Goal: Task Accomplishment & Management: Manage account settings

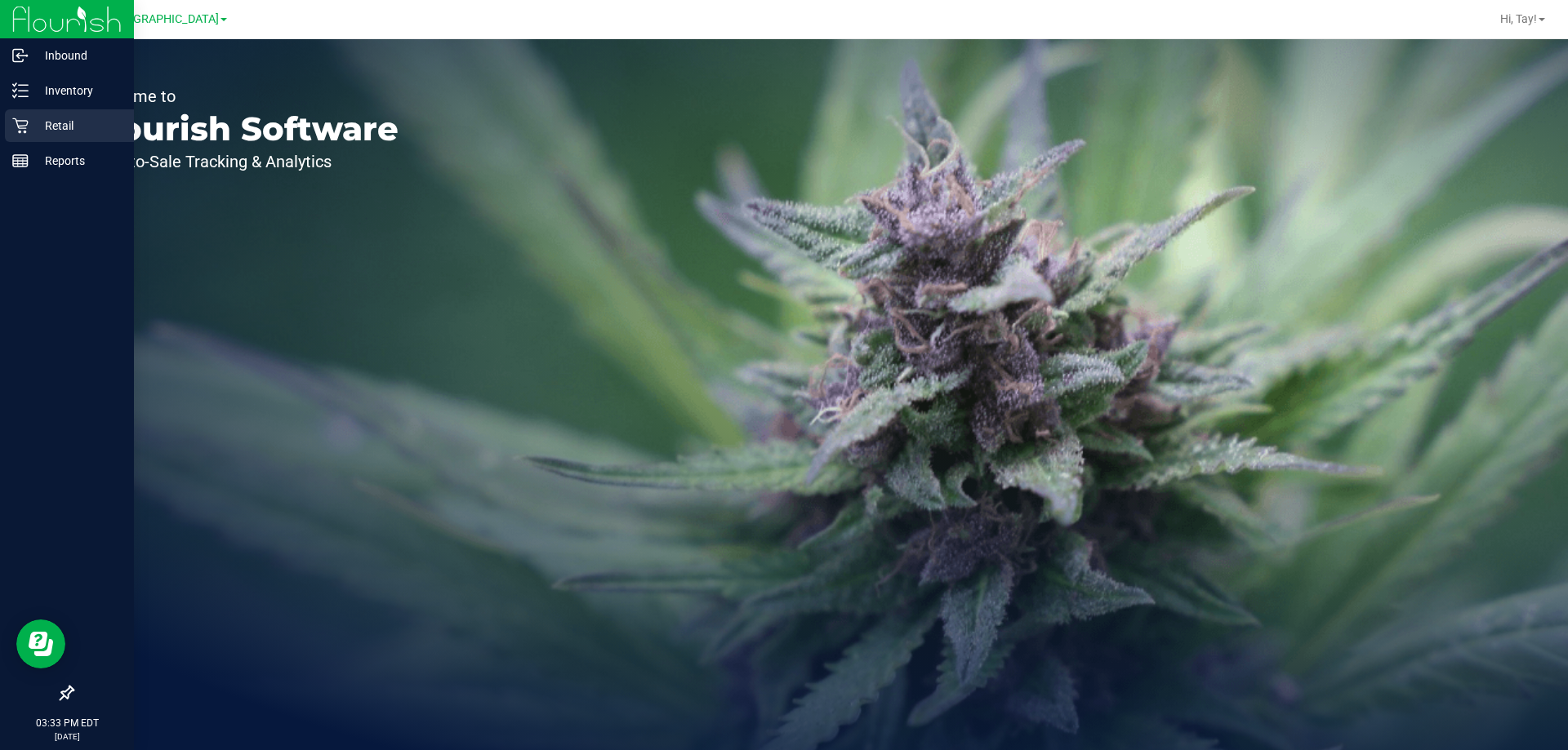
click at [39, 125] on p "Retail" at bounding box center [77, 125] width 98 height 20
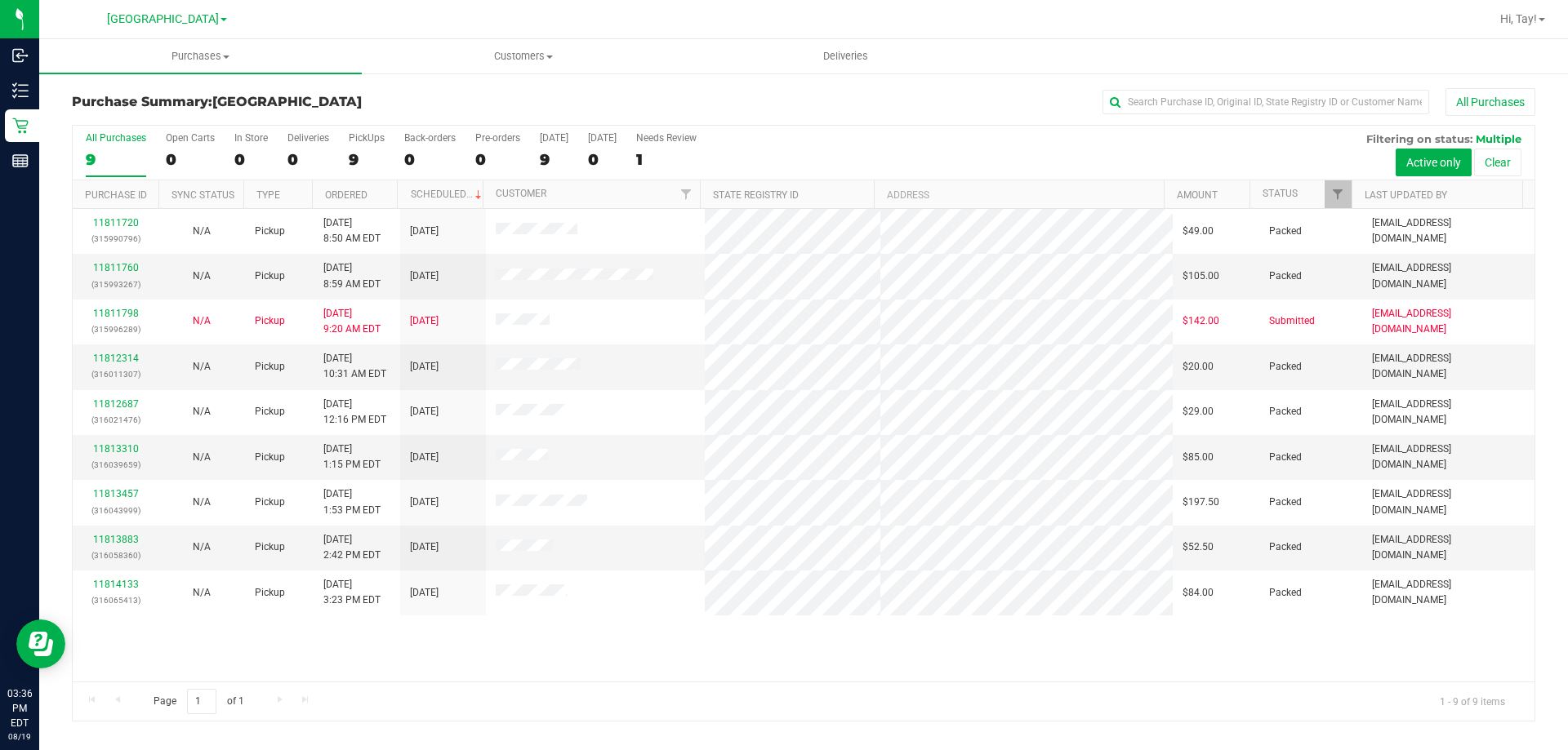
click at [784, 637] on div "11811720 (315990796) N/A Pickup 8/19/2025 8:50 AM EDT 8/19/2025 $49.00 Packed f…" at bounding box center [804, 445] width 1462 height 472
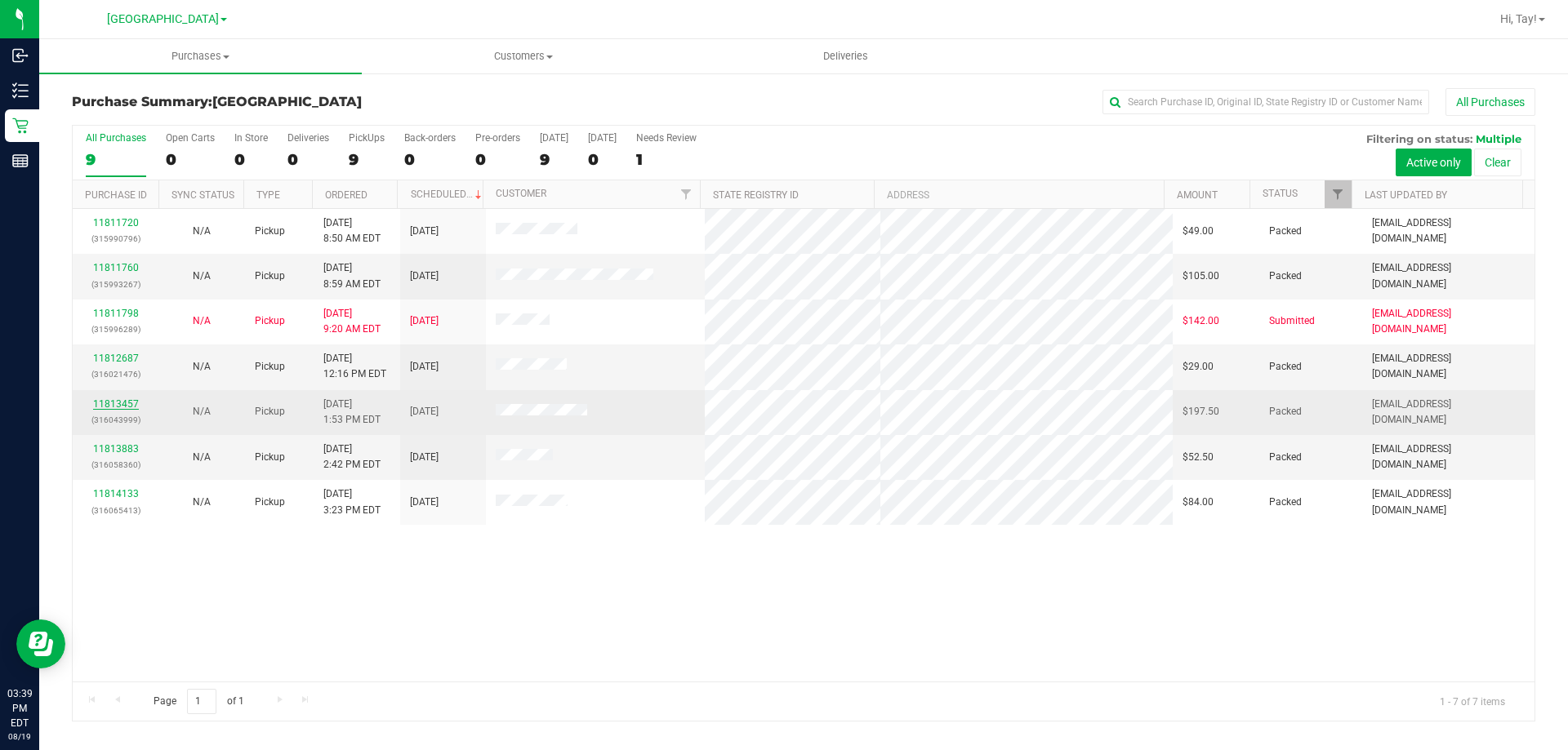
click at [130, 405] on link "11813457" at bounding box center [116, 403] width 46 height 11
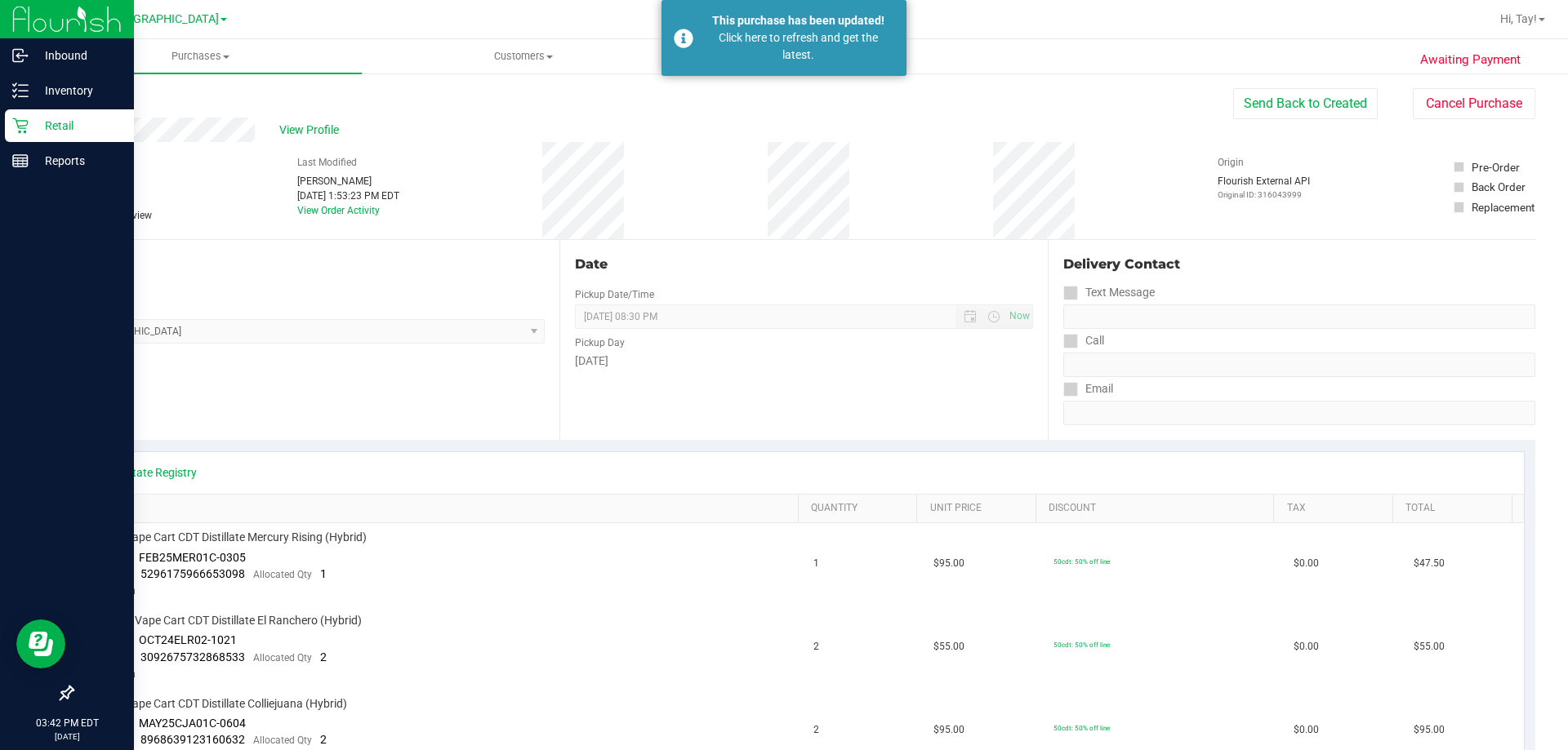
click at [0, 124] on link "Retail" at bounding box center [67, 127] width 134 height 35
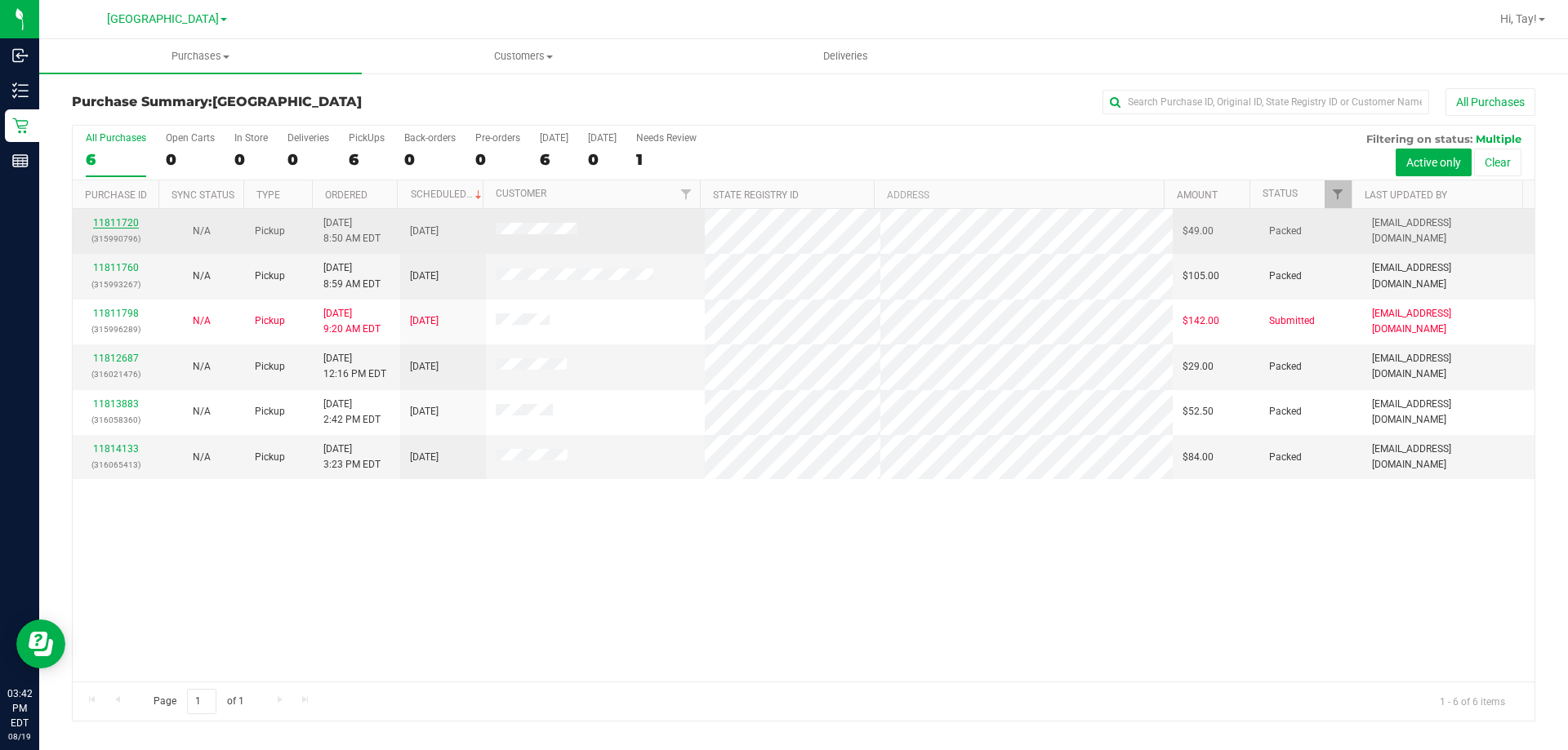
click at [133, 220] on link "11811720" at bounding box center [116, 223] width 46 height 11
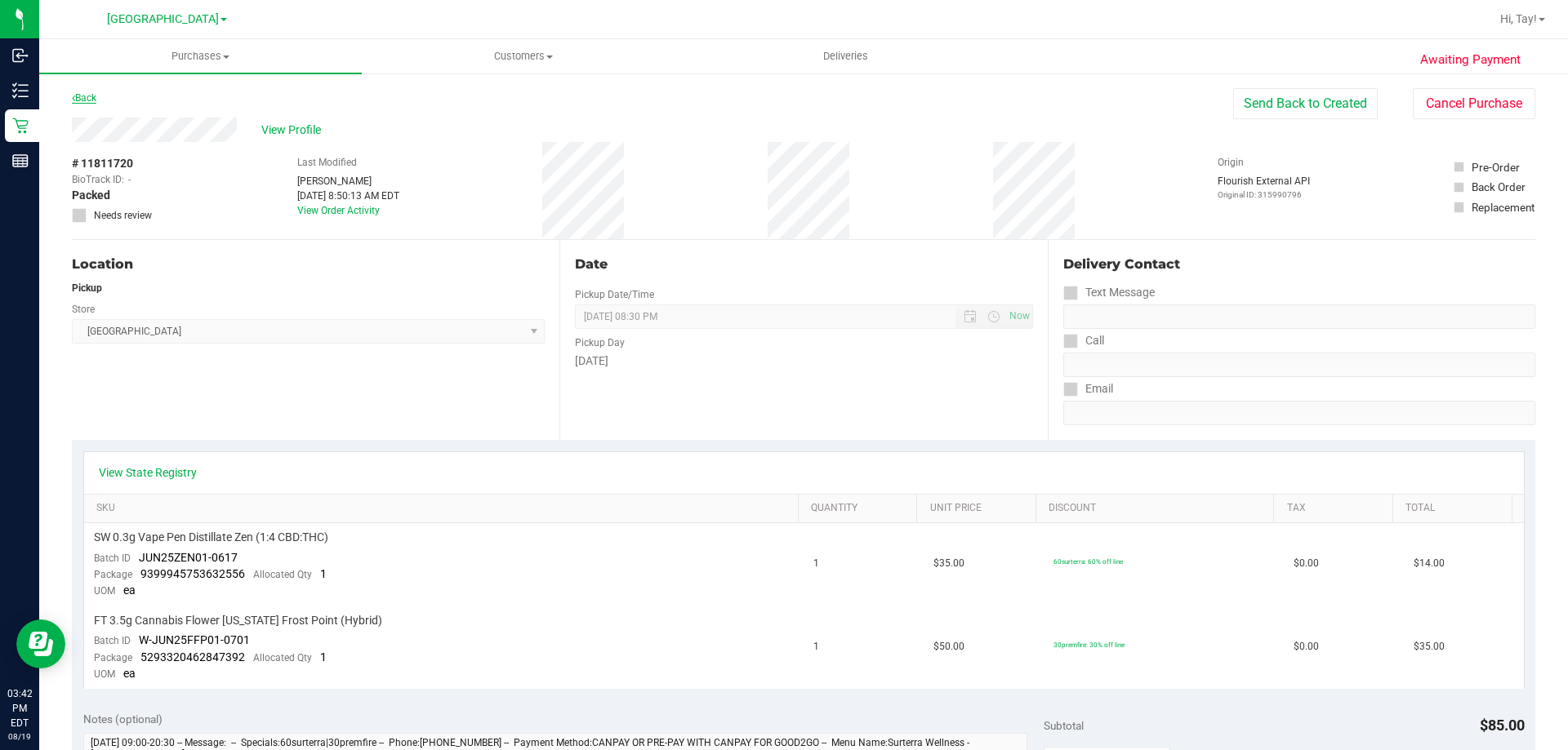
click at [90, 95] on link "Back" at bounding box center [84, 98] width 25 height 11
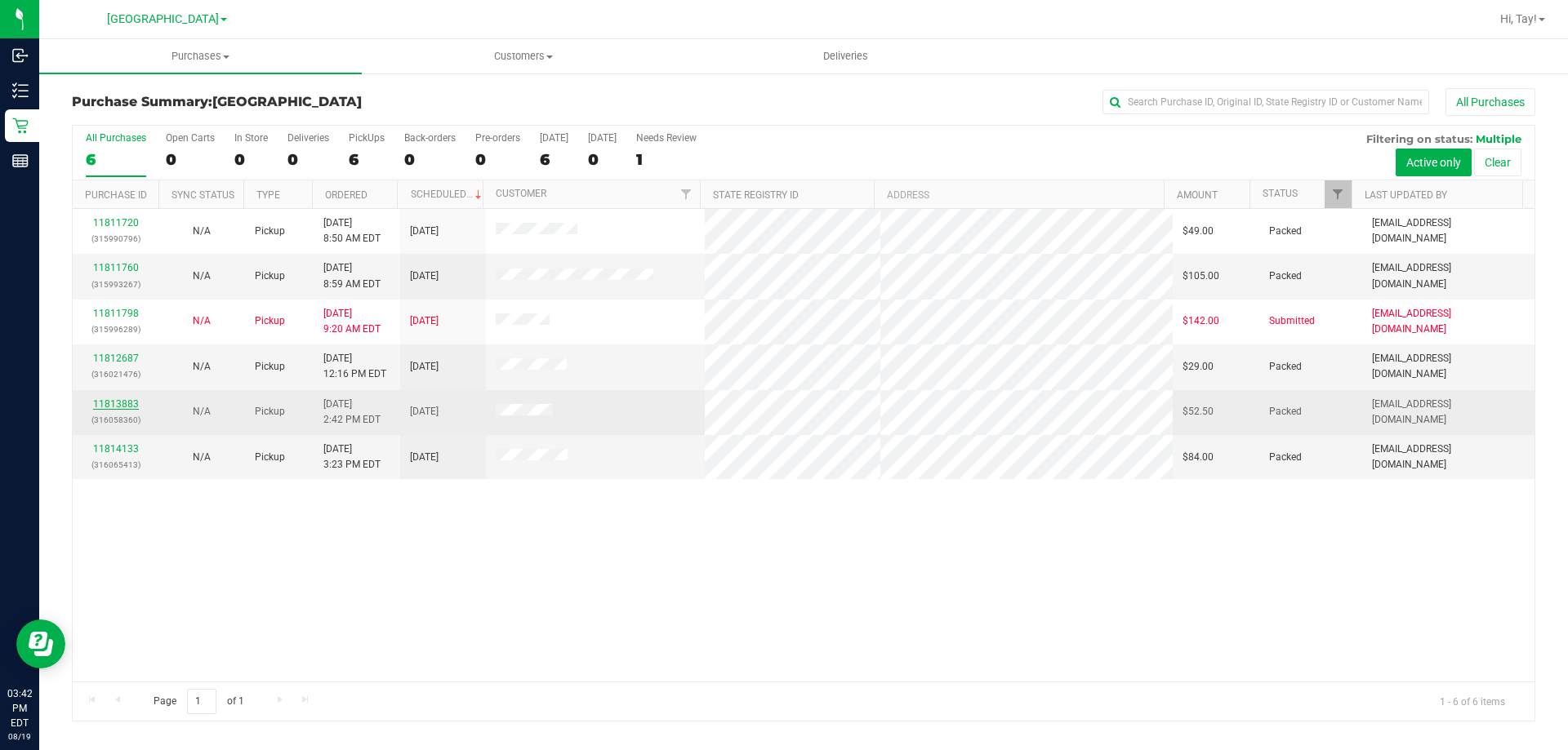
click at [134, 403] on link "11813883" at bounding box center [116, 403] width 46 height 11
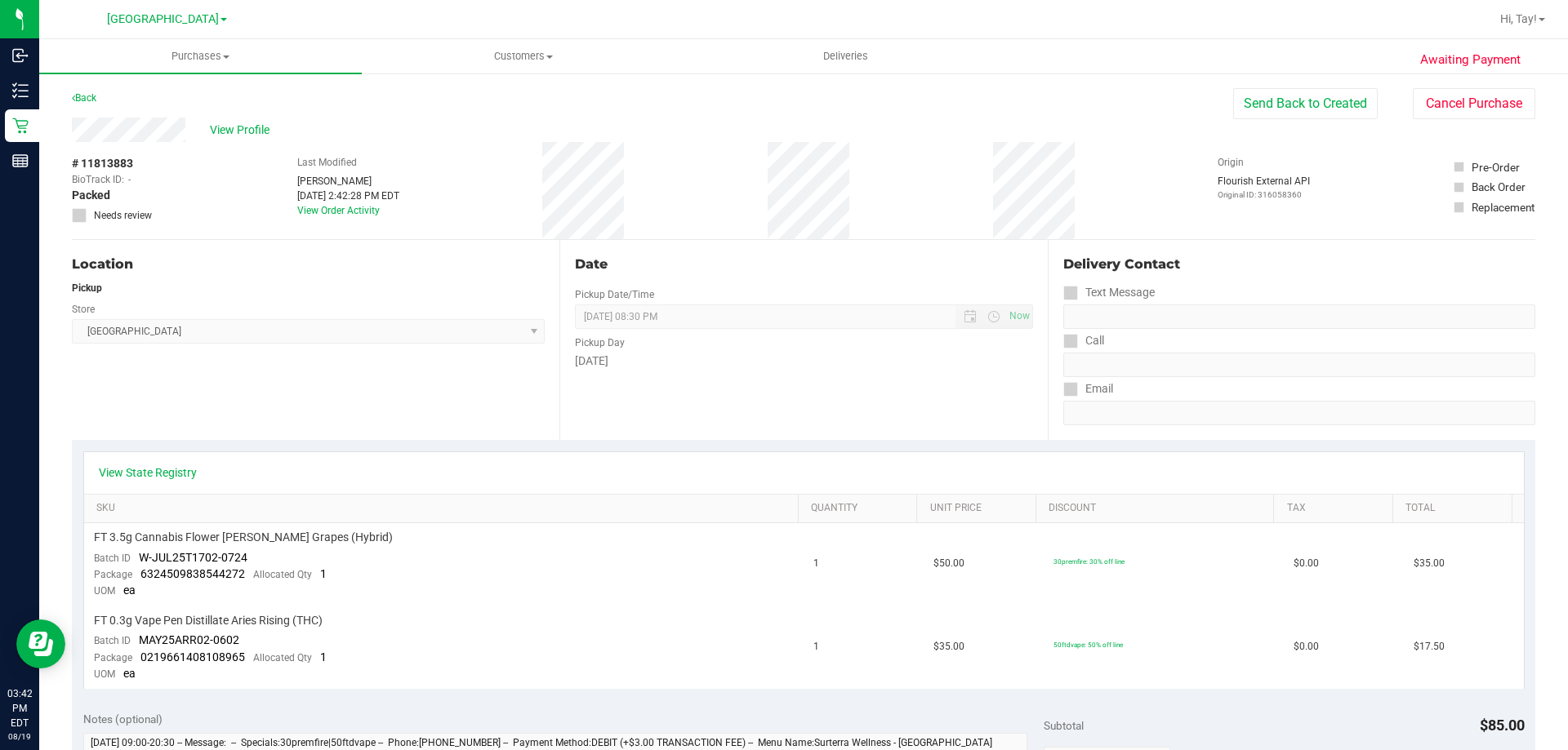
click at [81, 91] on div "Back" at bounding box center [84, 98] width 25 height 20
click at [86, 99] on link "Back" at bounding box center [84, 98] width 25 height 11
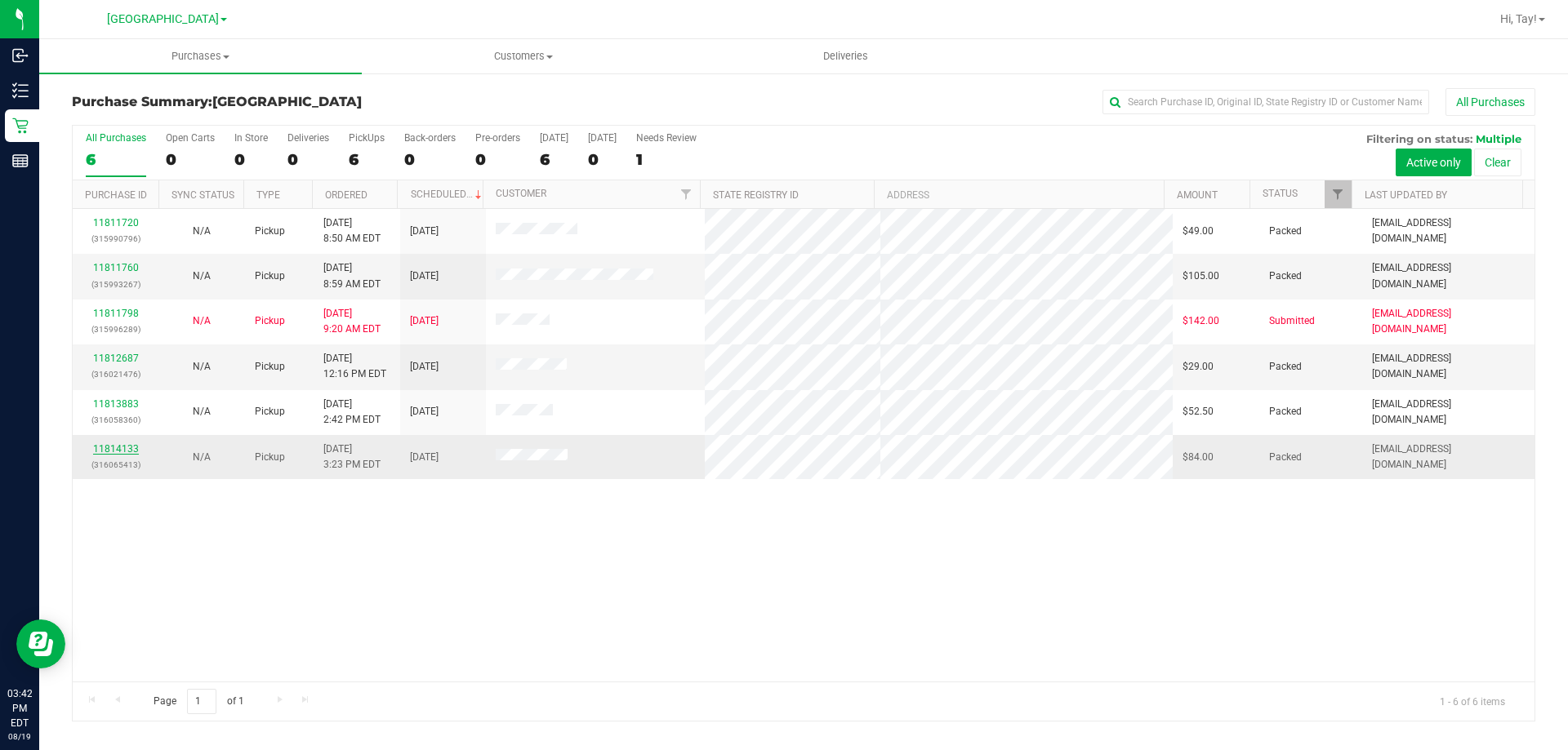
click at [116, 449] on link "11814133" at bounding box center [116, 448] width 46 height 11
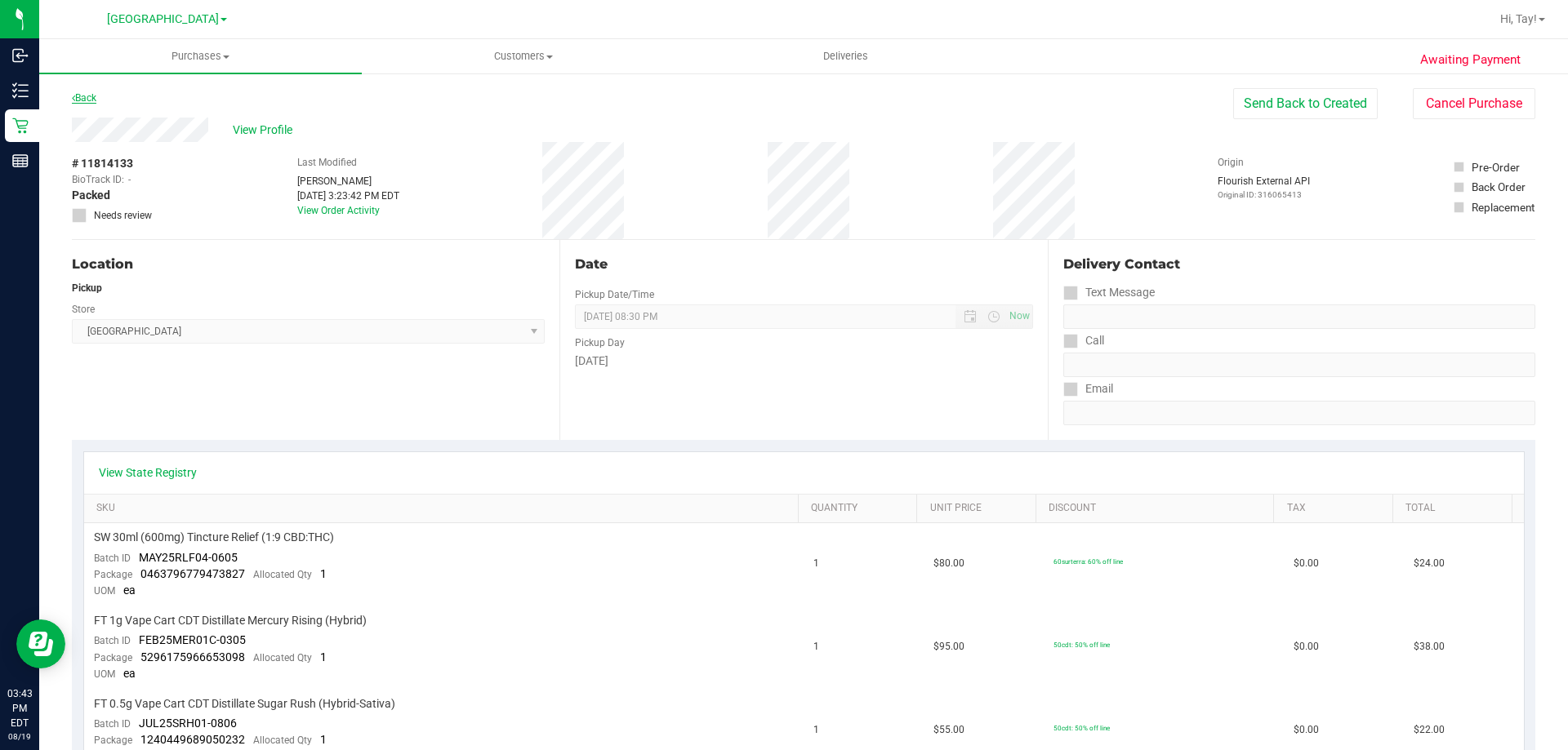
click at [91, 100] on link "Back" at bounding box center [84, 98] width 25 height 11
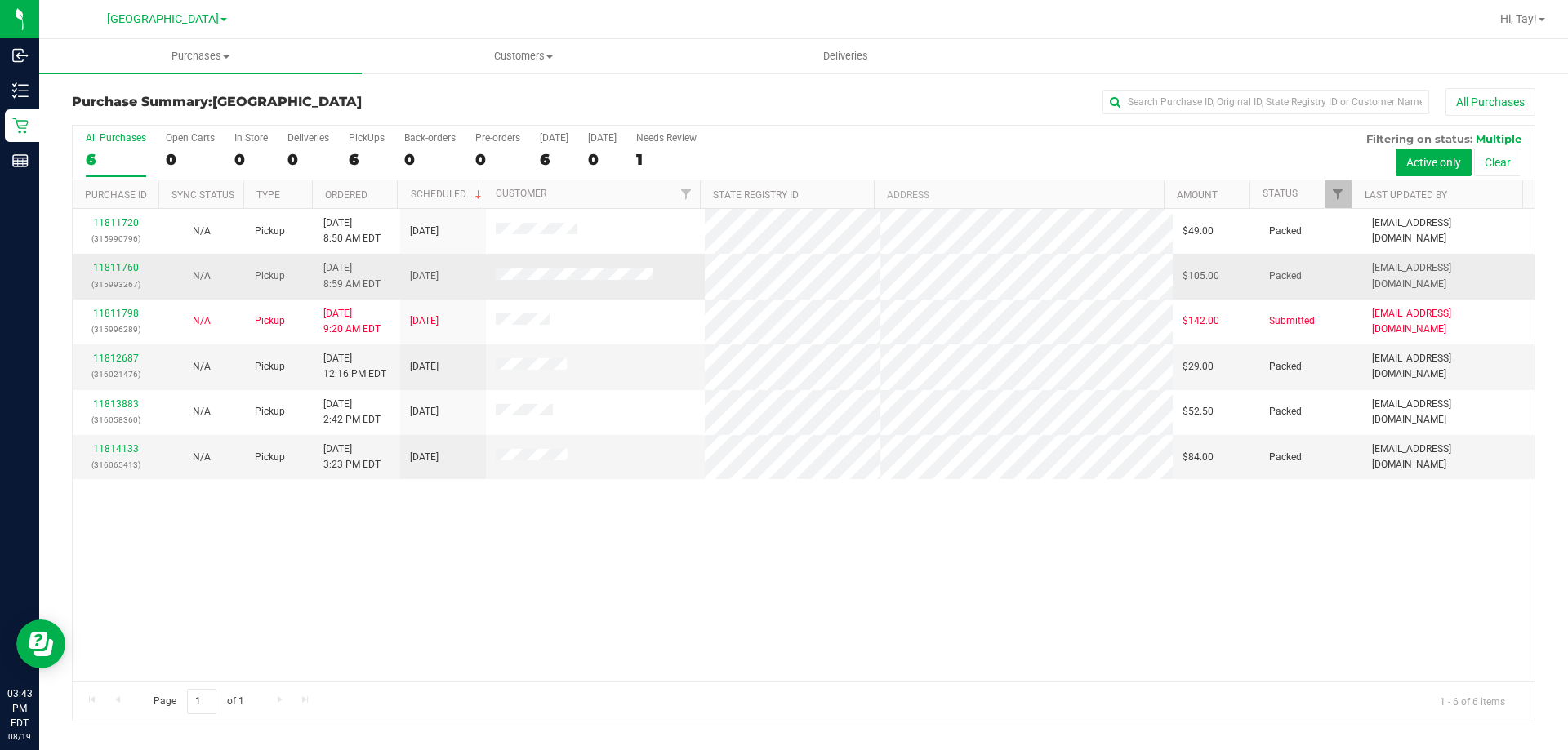
click at [111, 263] on link "11811760" at bounding box center [116, 267] width 46 height 11
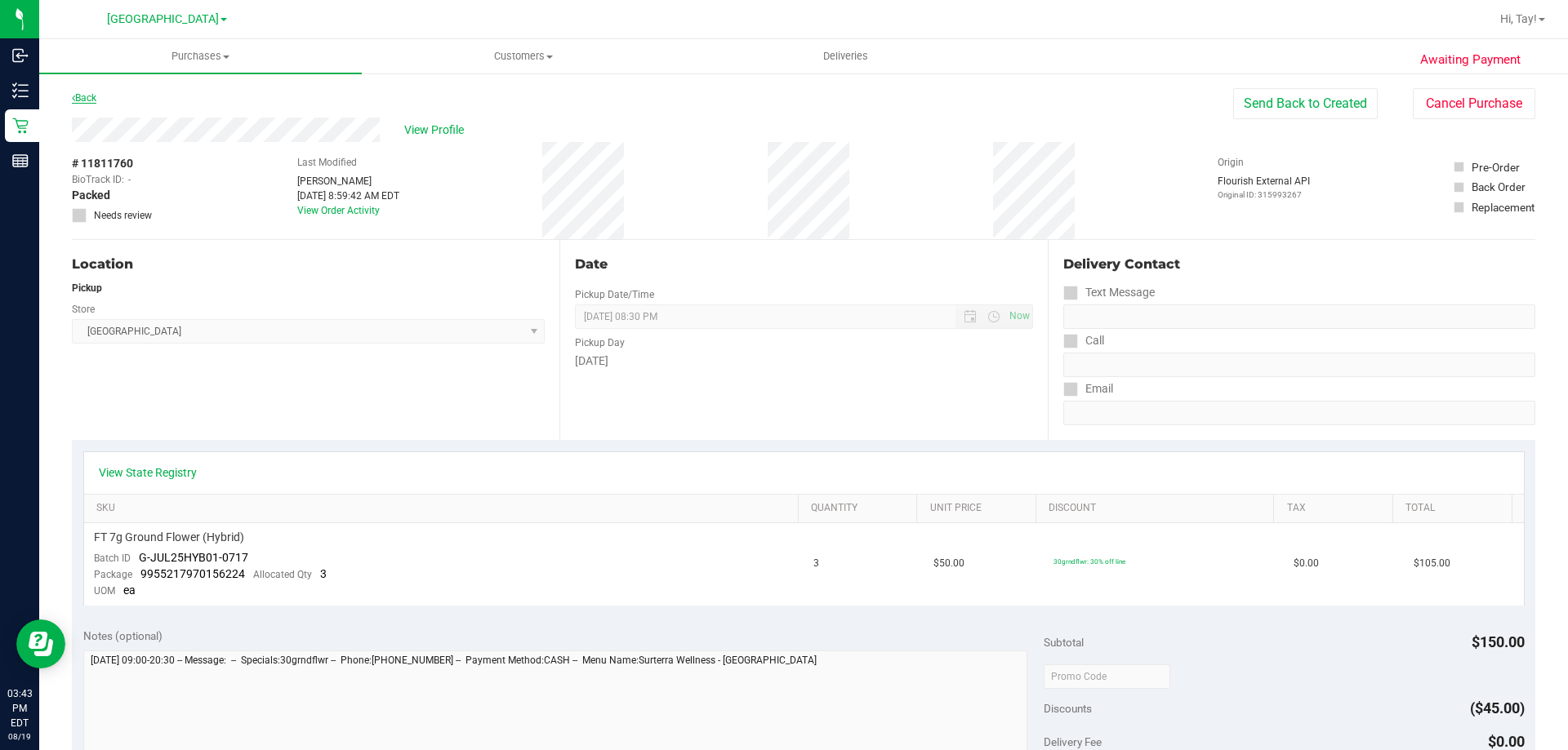
click at [94, 100] on link "Back" at bounding box center [84, 98] width 25 height 11
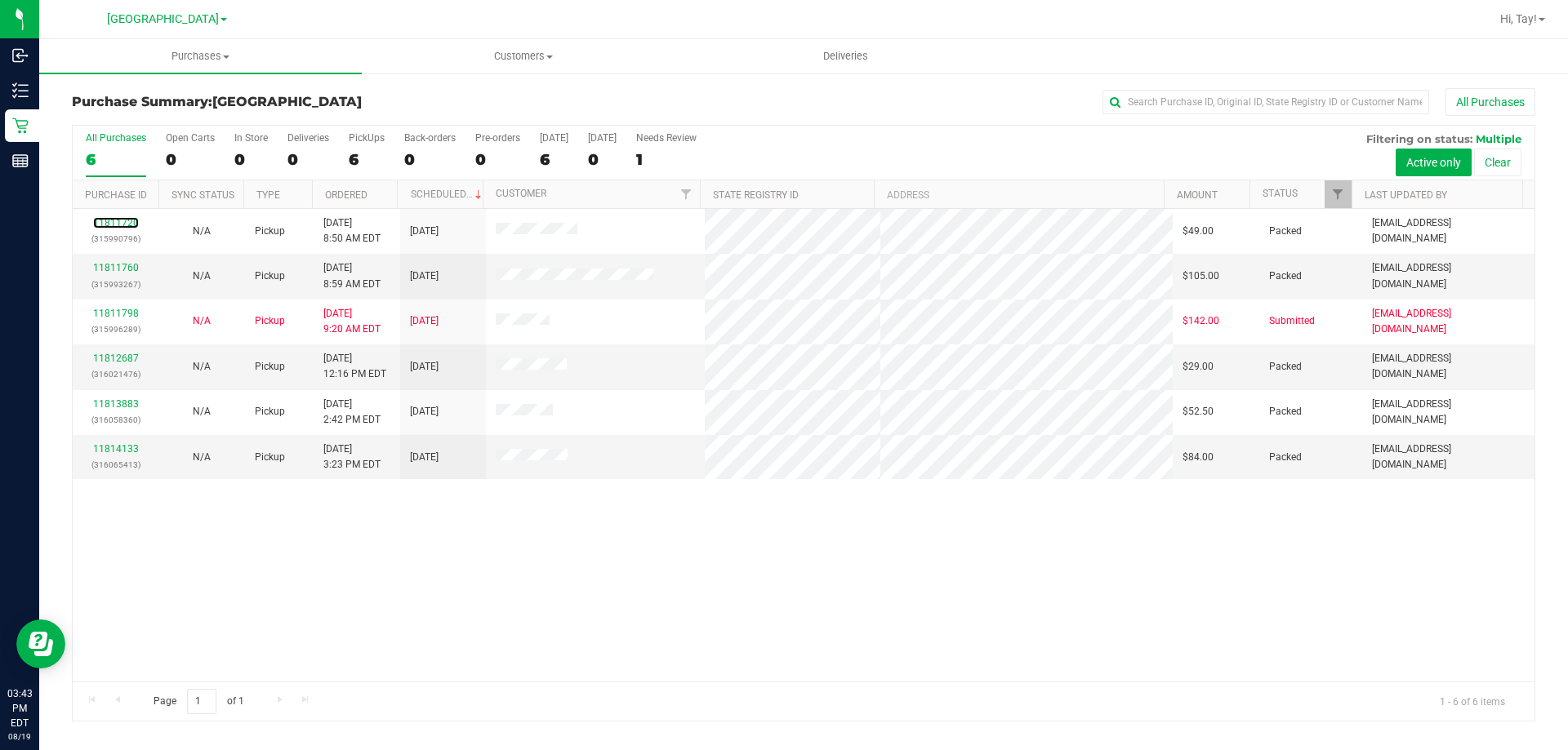
click at [120, 221] on link "11811720" at bounding box center [116, 223] width 46 height 11
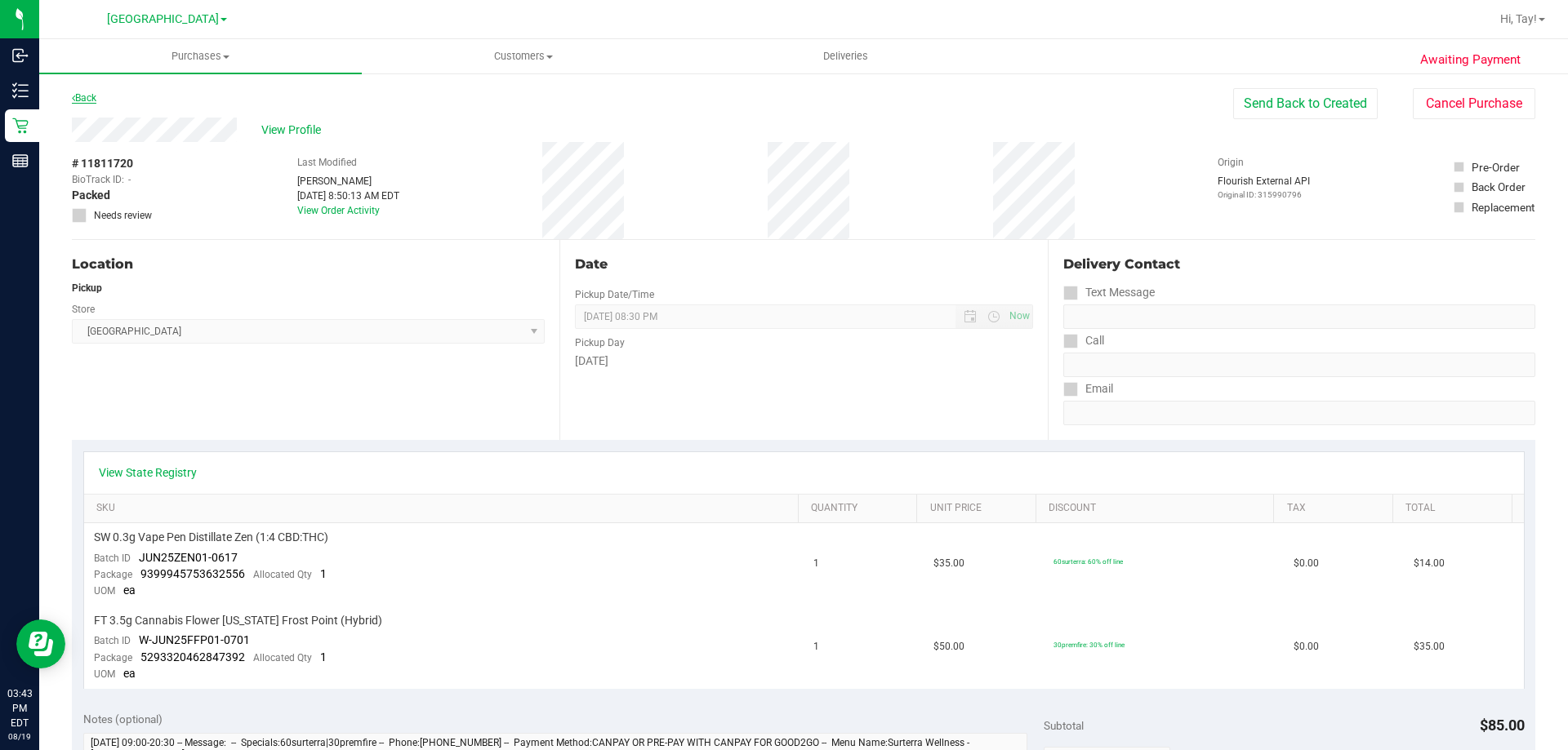
click at [90, 94] on link "Back" at bounding box center [84, 98] width 25 height 11
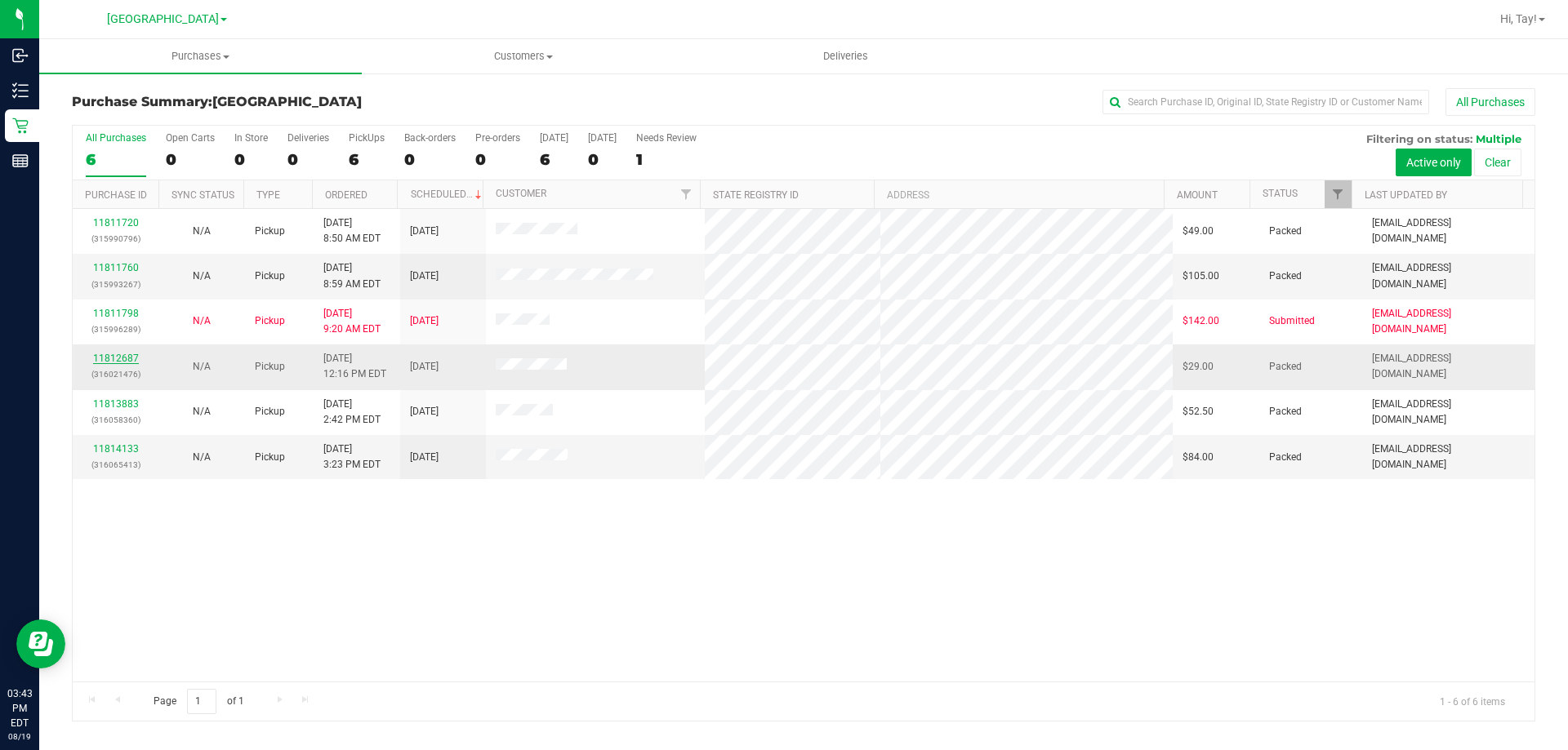
click at [122, 358] on link "11812687" at bounding box center [116, 358] width 46 height 11
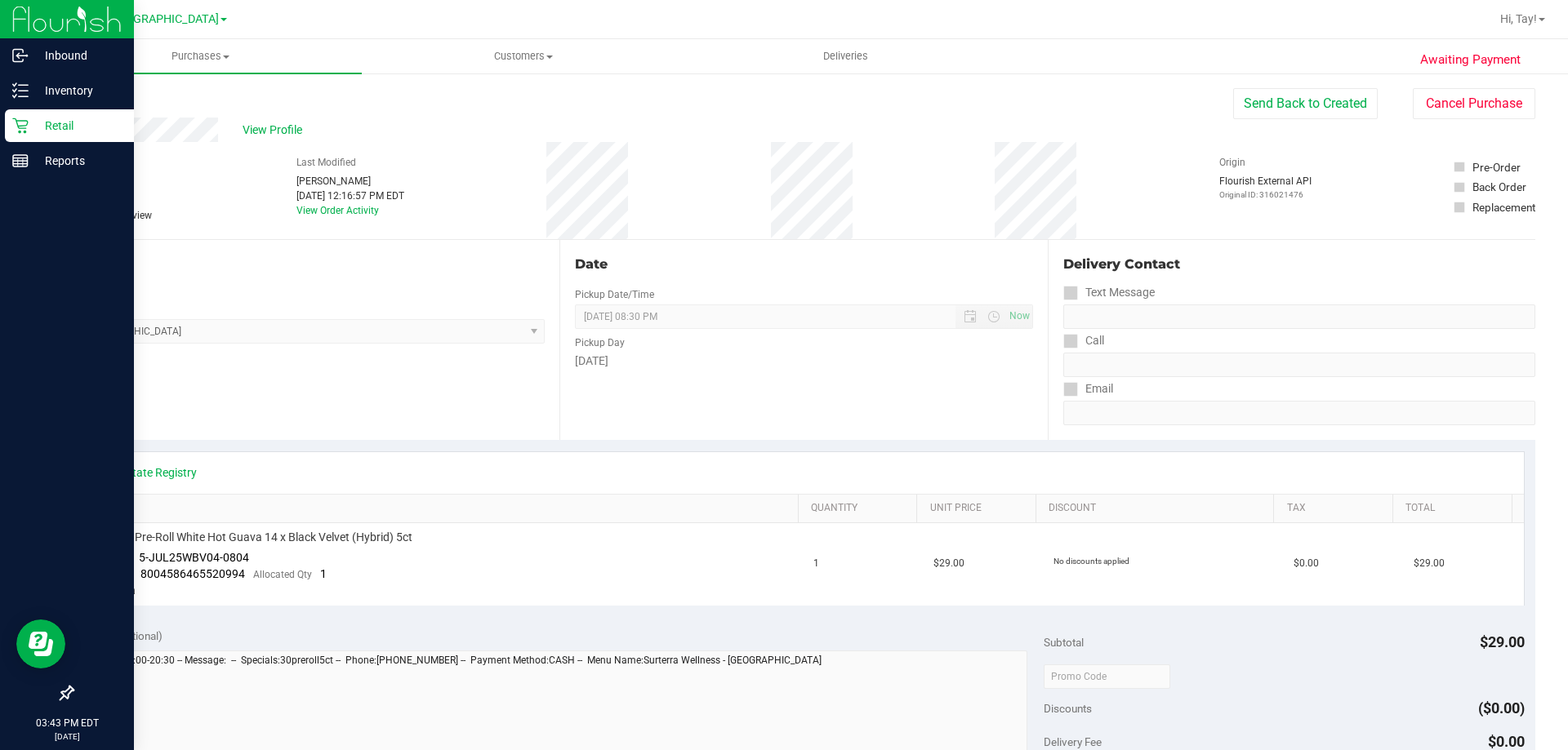
click at [12, 134] on div "Retail" at bounding box center [70, 126] width 129 height 32
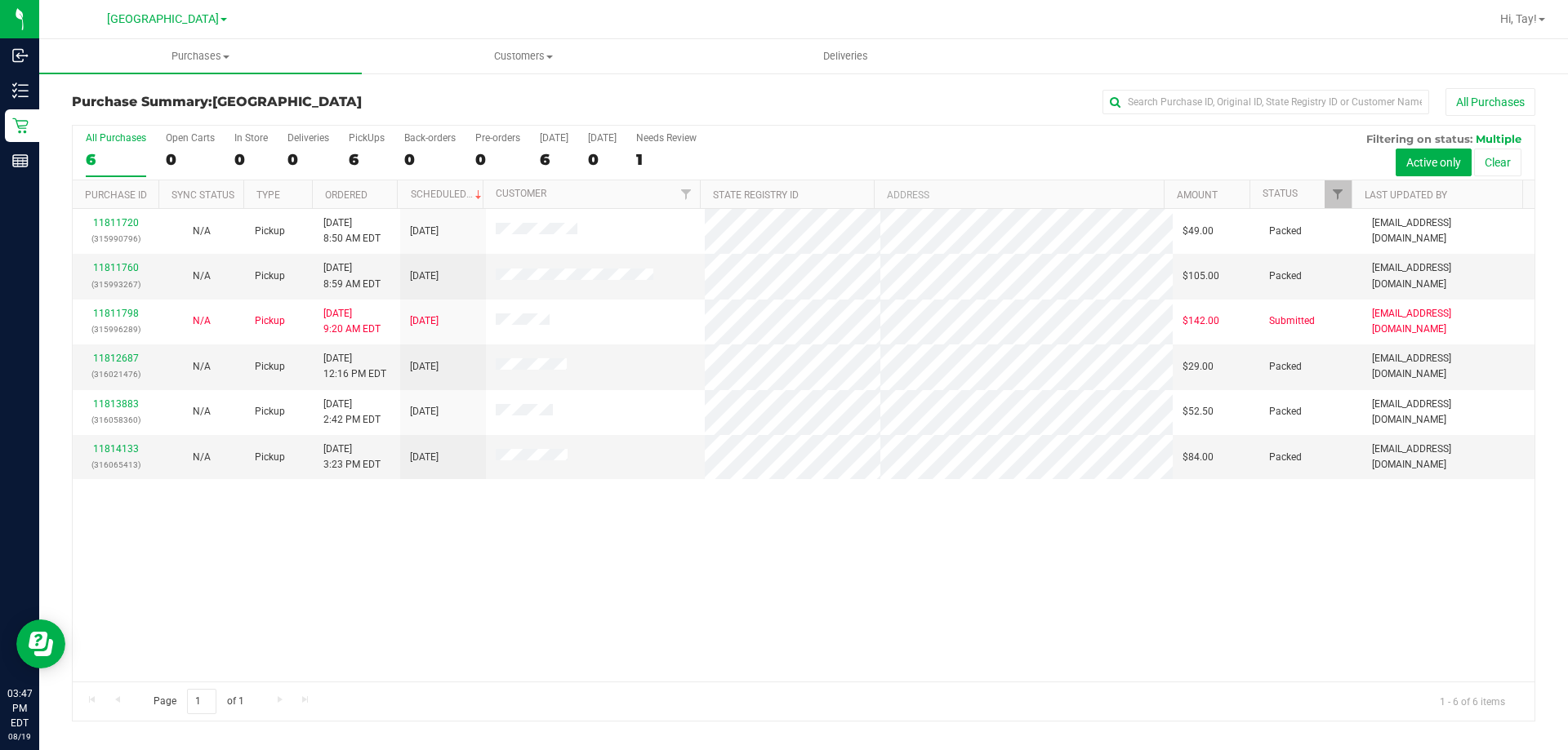
click at [769, 584] on div "11811720 (315990796) N/A Pickup 8/19/2025 8:50 AM EDT 8/19/2025 $49.00 Packed f…" at bounding box center [804, 445] width 1462 height 472
click at [475, 93] on div "Purchase Summary: Orange Park WC All Purchases" at bounding box center [804, 106] width 1463 height 36
click at [606, 609] on div "11811720 (315990796) N/A Pickup 8/19/2025 8:50 AM EDT 8/19/2025 $49.00 Packed f…" at bounding box center [804, 445] width 1462 height 472
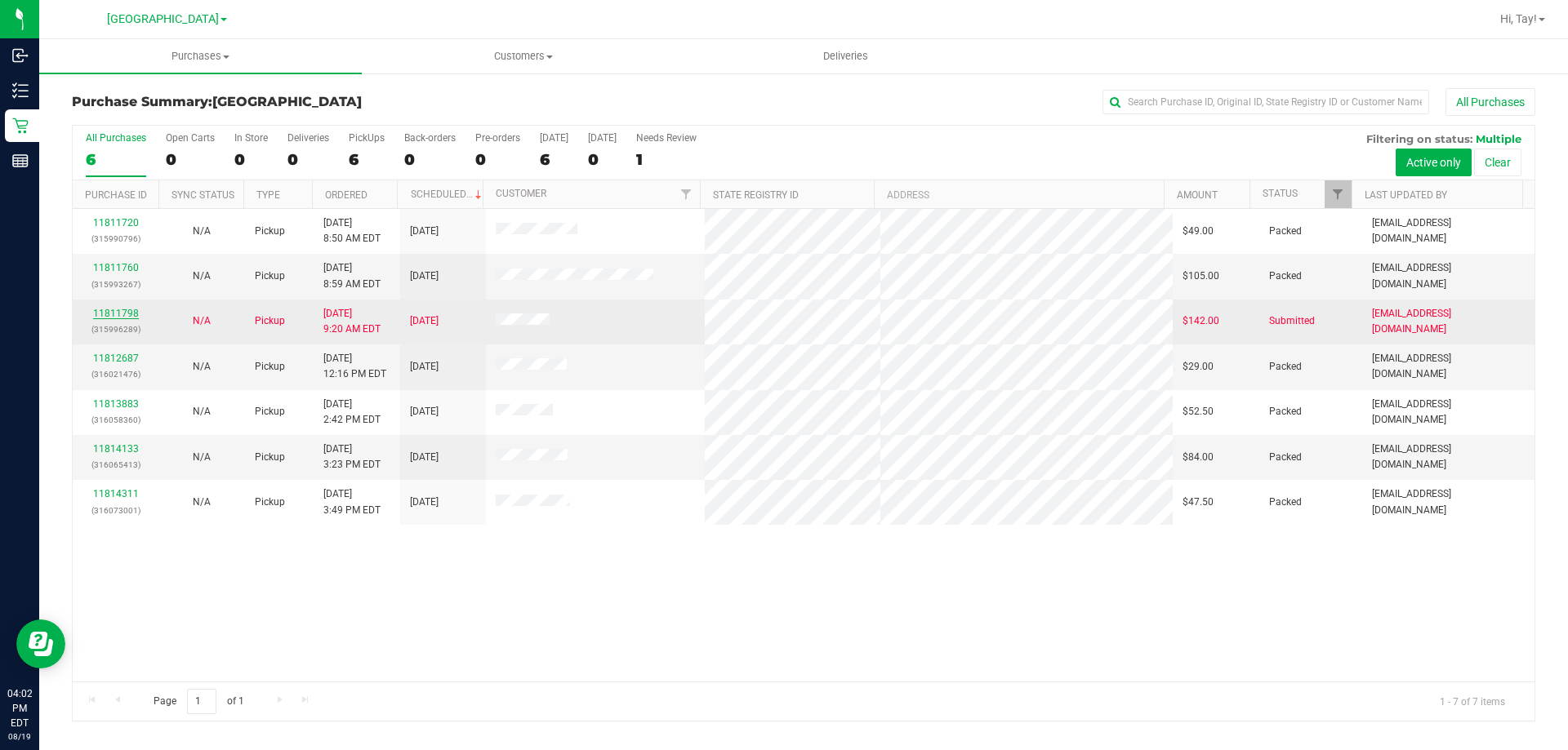
click at [120, 318] on link "11811798" at bounding box center [116, 313] width 46 height 11
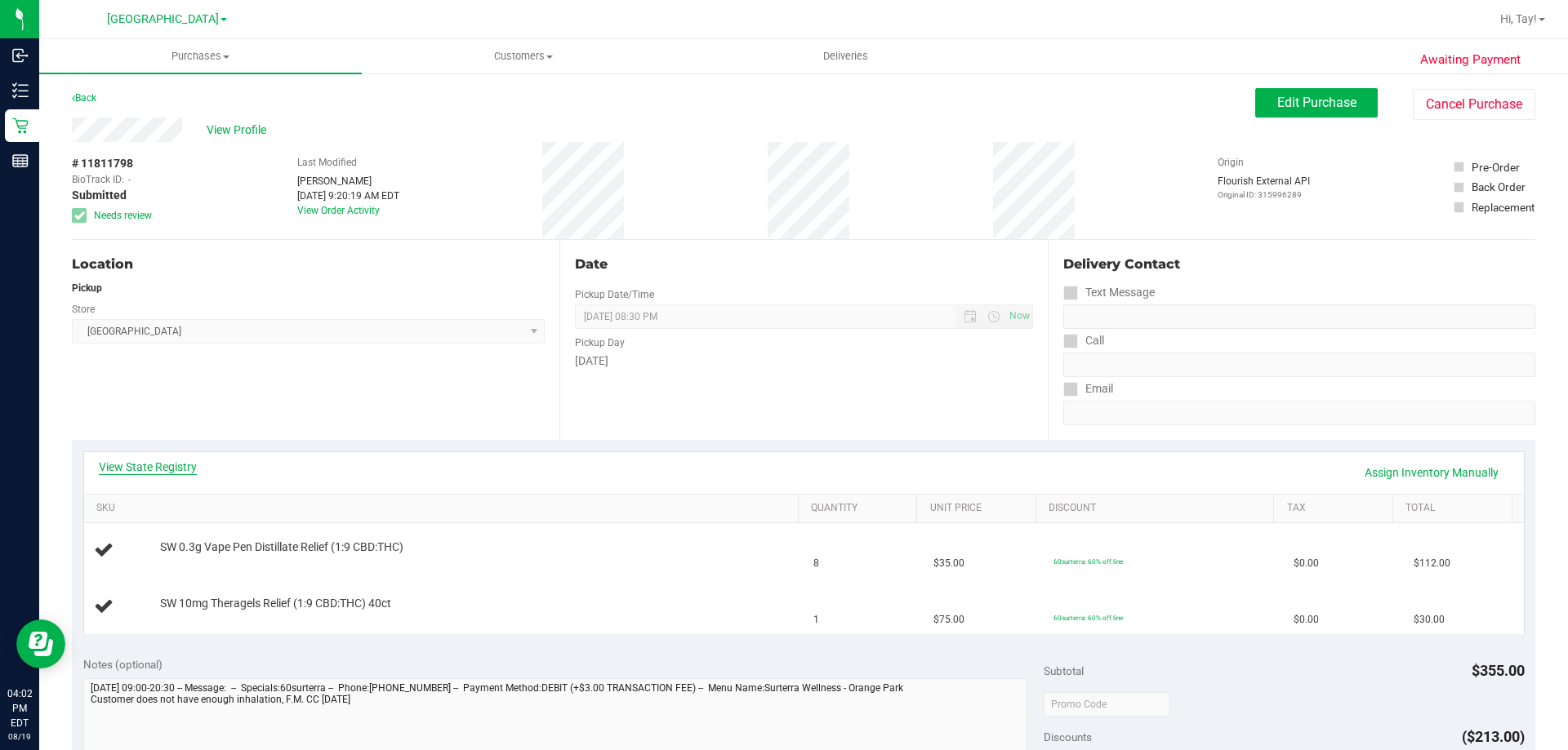
click at [174, 464] on link "View State Registry" at bounding box center [147, 466] width 98 height 16
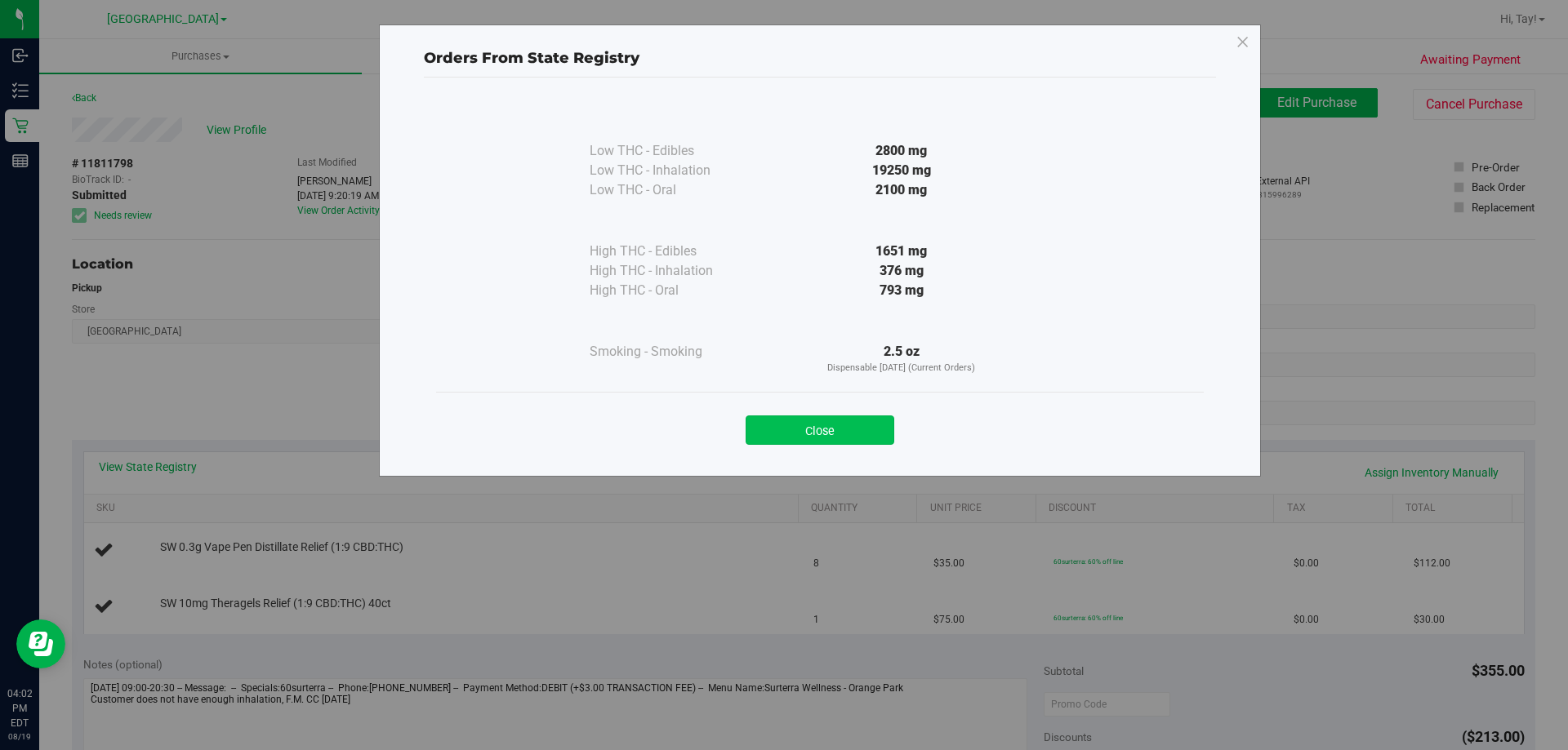
click at [870, 426] on button "Close" at bounding box center [819, 430] width 149 height 30
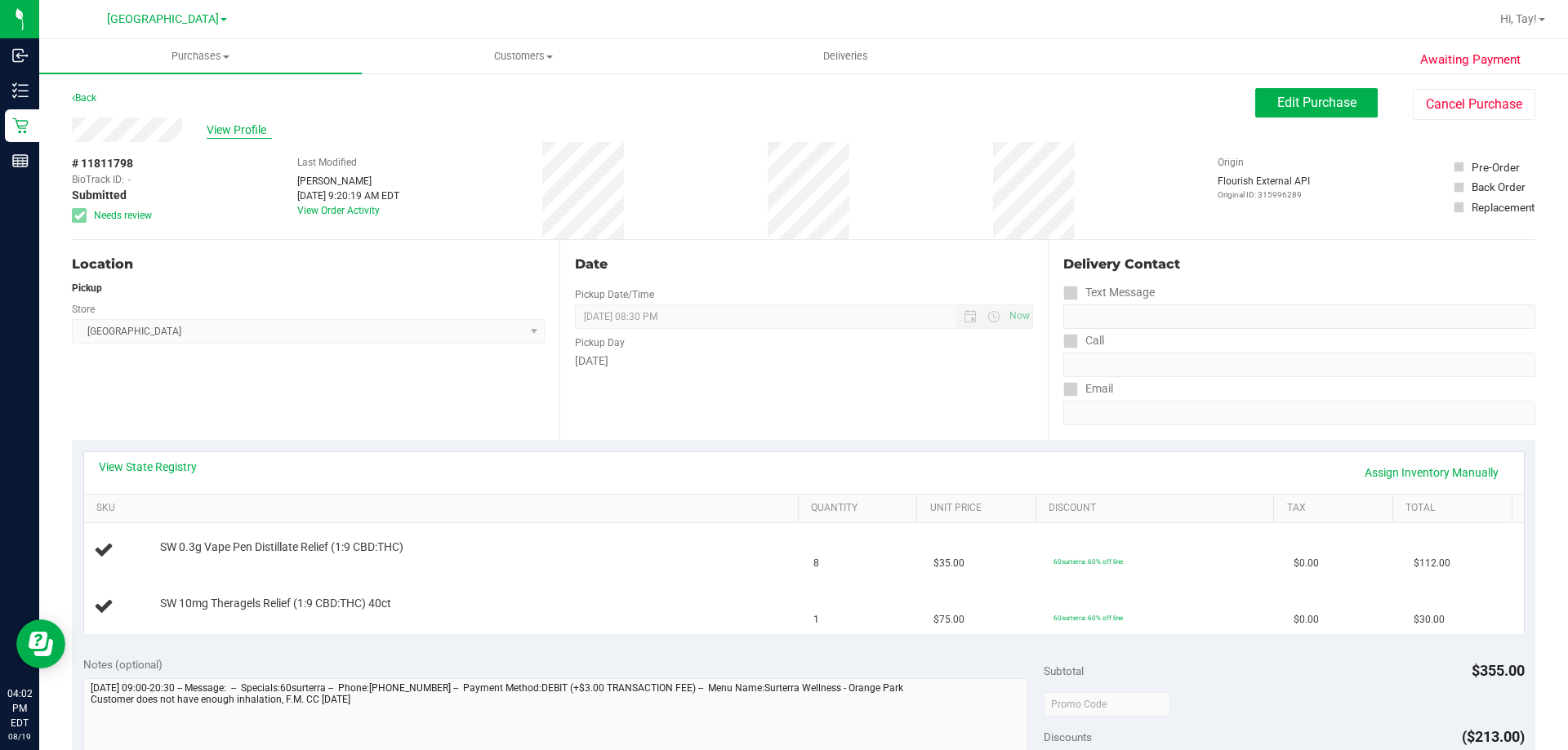
click at [271, 129] on span "View Profile" at bounding box center [239, 130] width 65 height 17
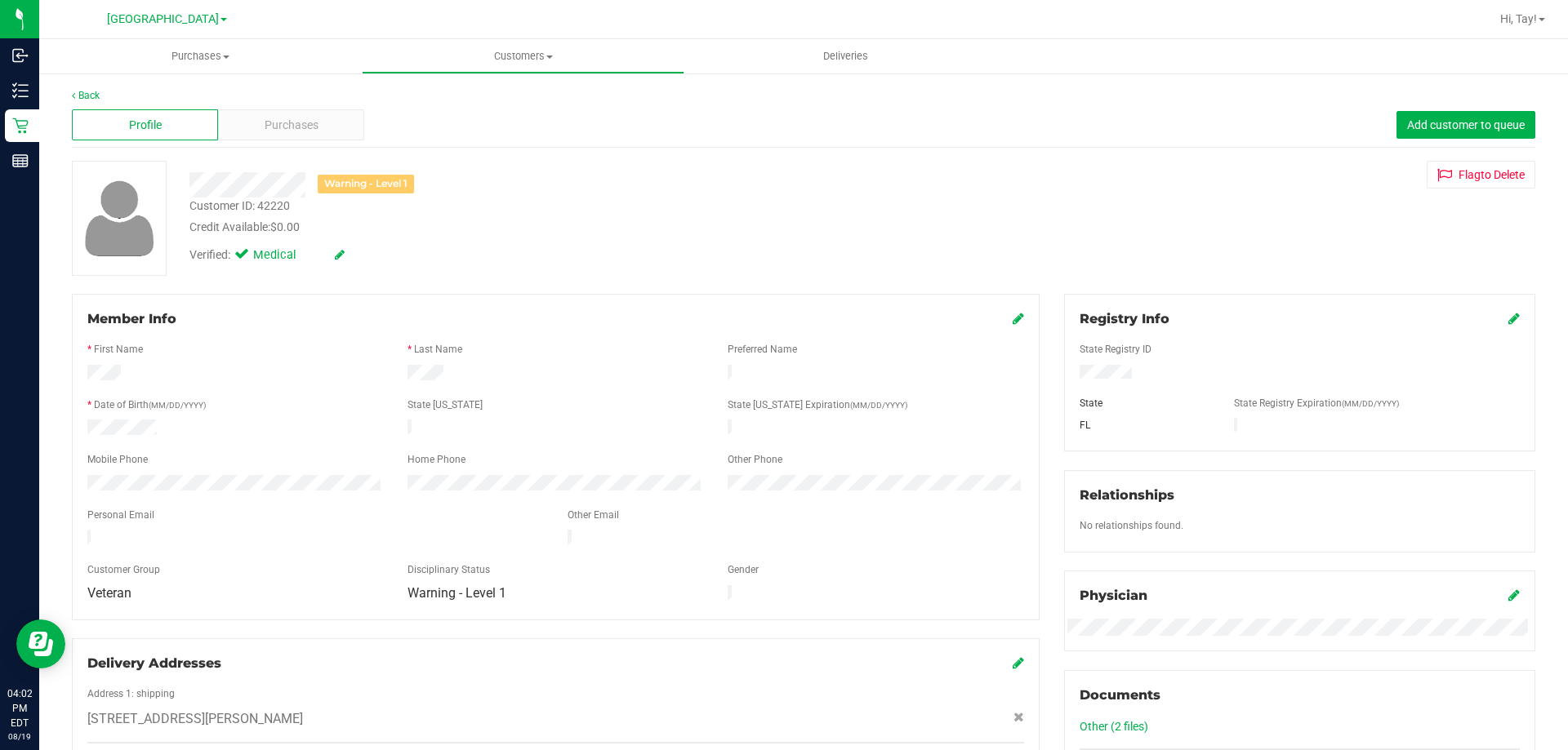
click at [516, 236] on div "Warning - Level 1 Customer ID: 42220 Credit Available: $0.00 Verified: Medical" at bounding box center [548, 216] width 744 height 111
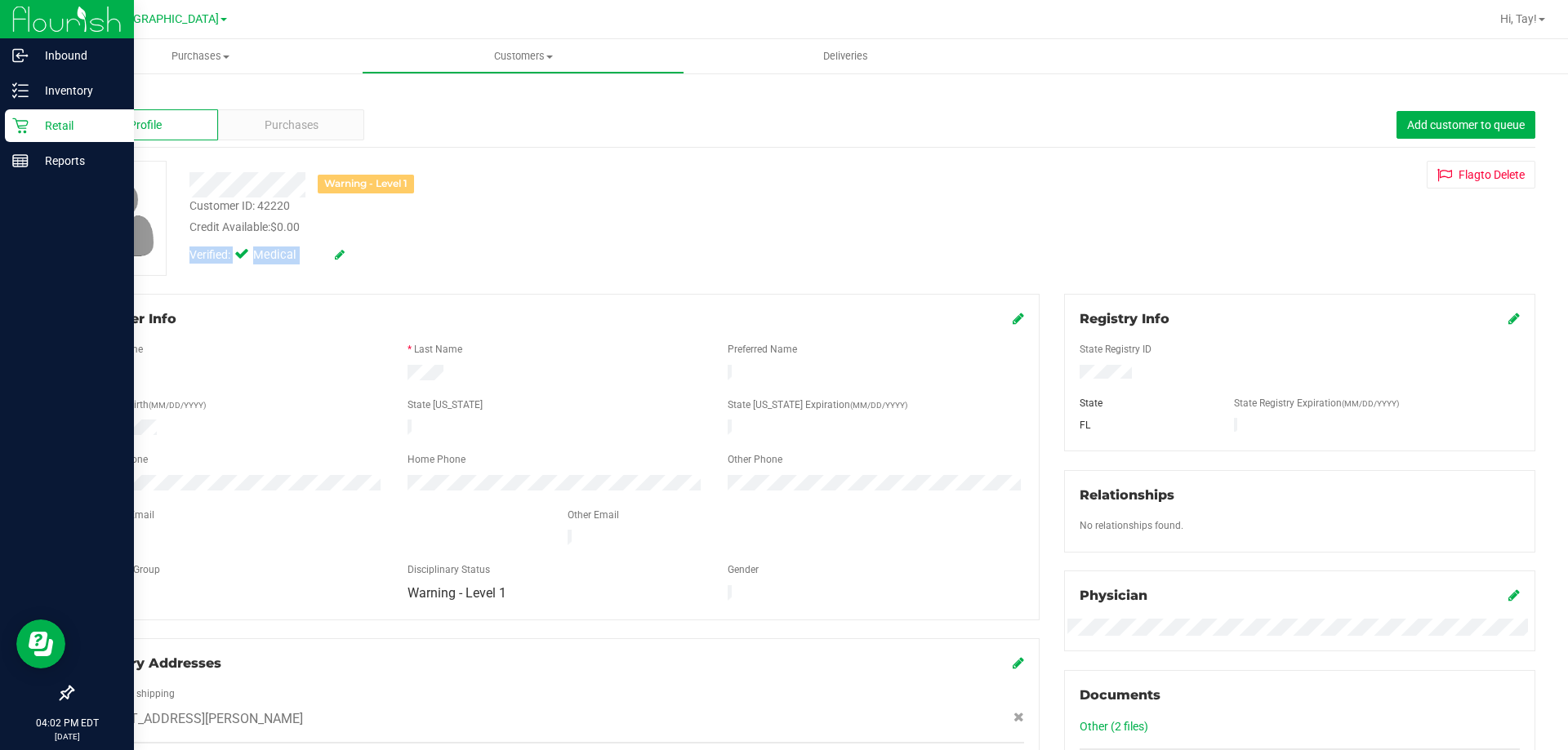
click at [35, 132] on p "Retail" at bounding box center [77, 125] width 98 height 20
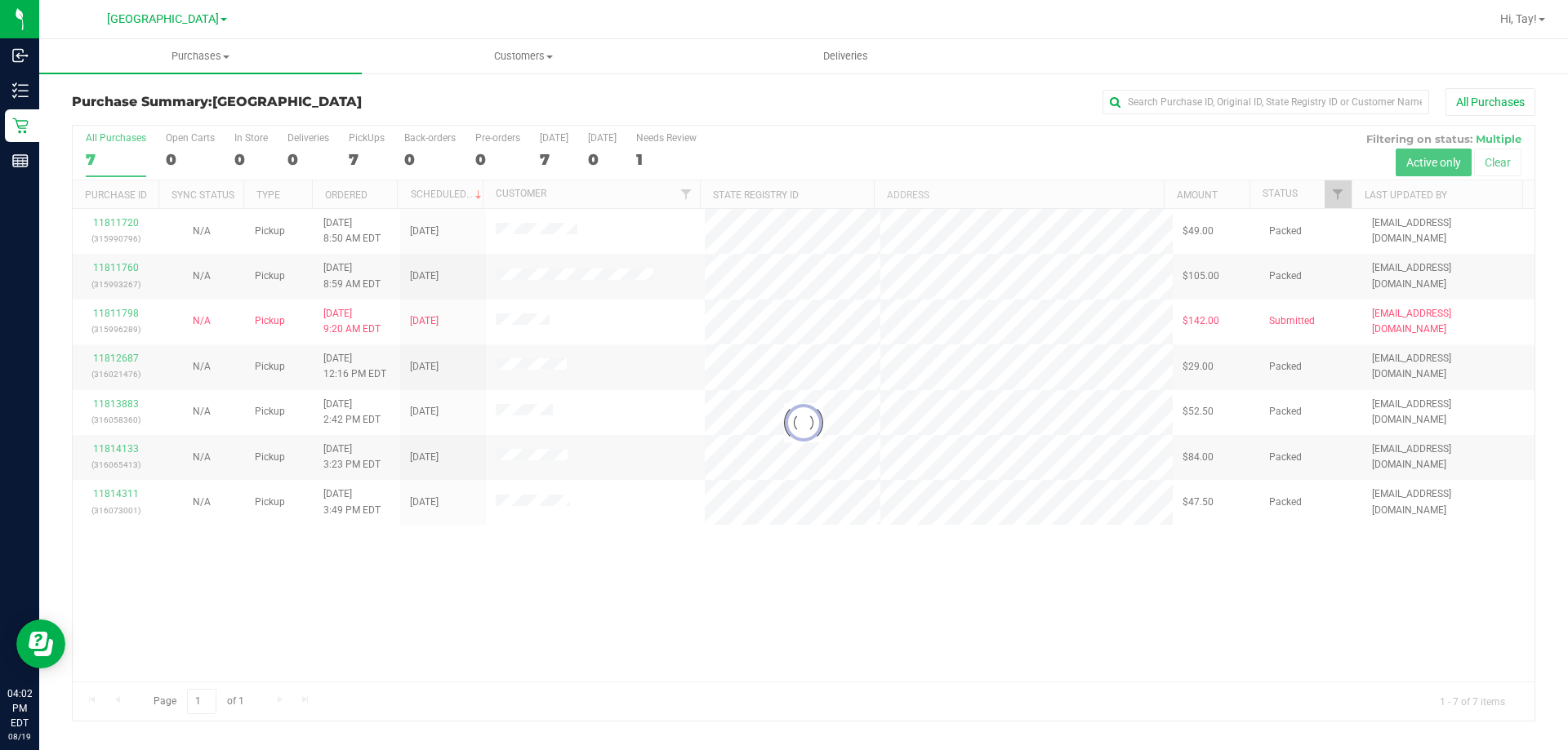
click at [1033, 592] on div at bounding box center [804, 423] width 1462 height 595
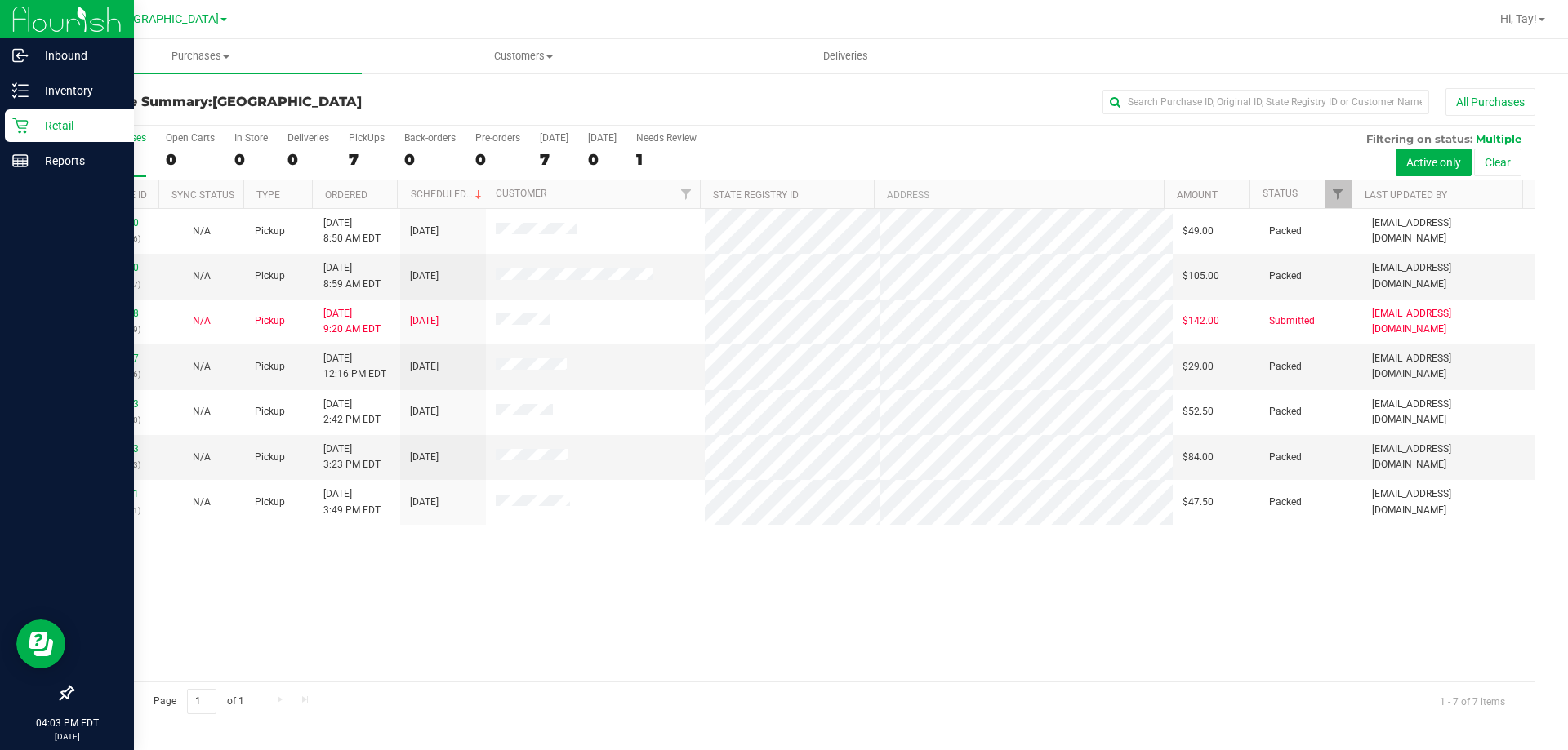
click at [26, 117] on icon at bounding box center [20, 125] width 16 height 16
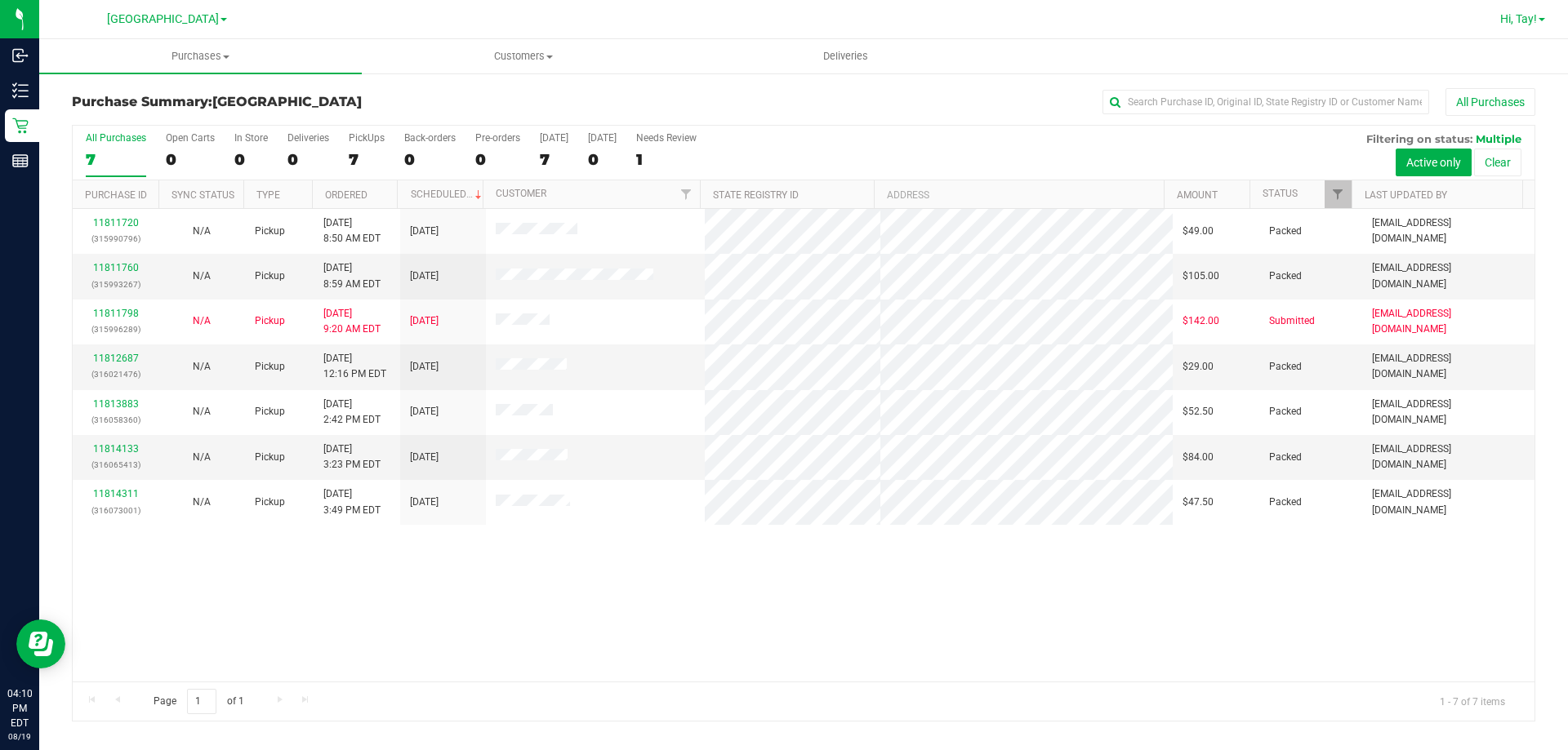
click at [1531, 25] on span "Hi, Tay!" at bounding box center [1518, 18] width 37 height 13
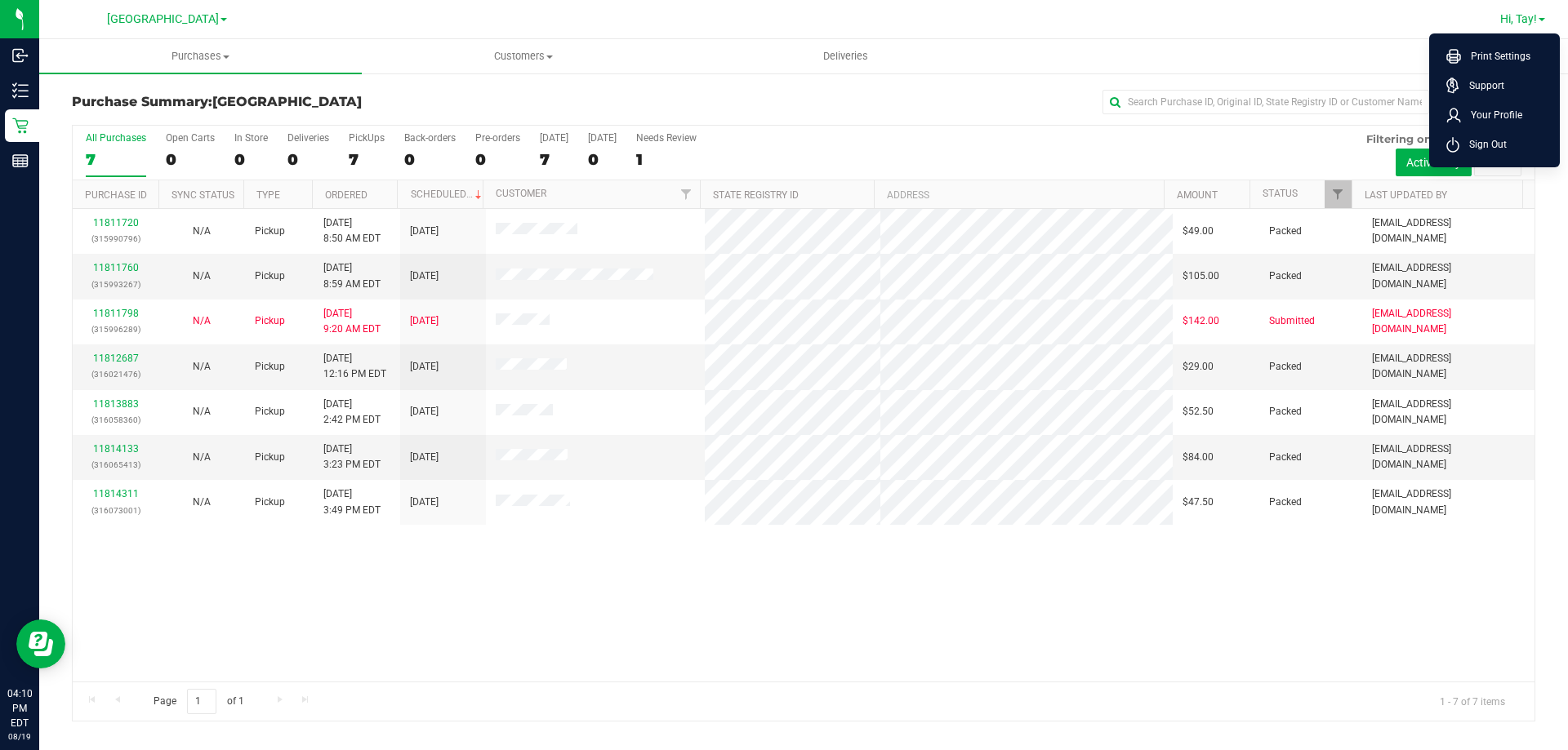
click at [1491, 144] on span "Sign Out" at bounding box center [1483, 144] width 48 height 16
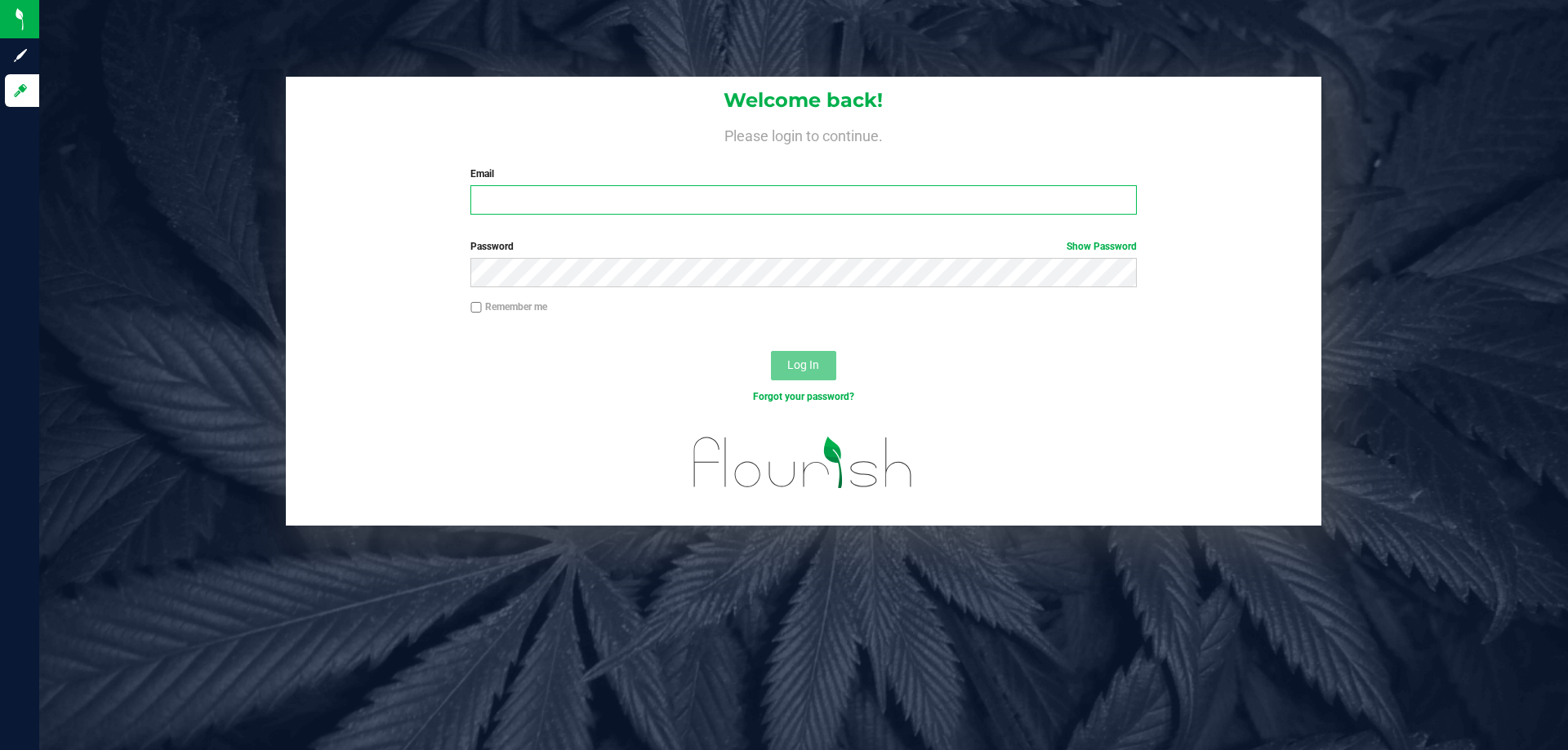
click at [532, 198] on input "Email" at bounding box center [802, 200] width 665 height 30
type input "rcrews@liveparallel.com"
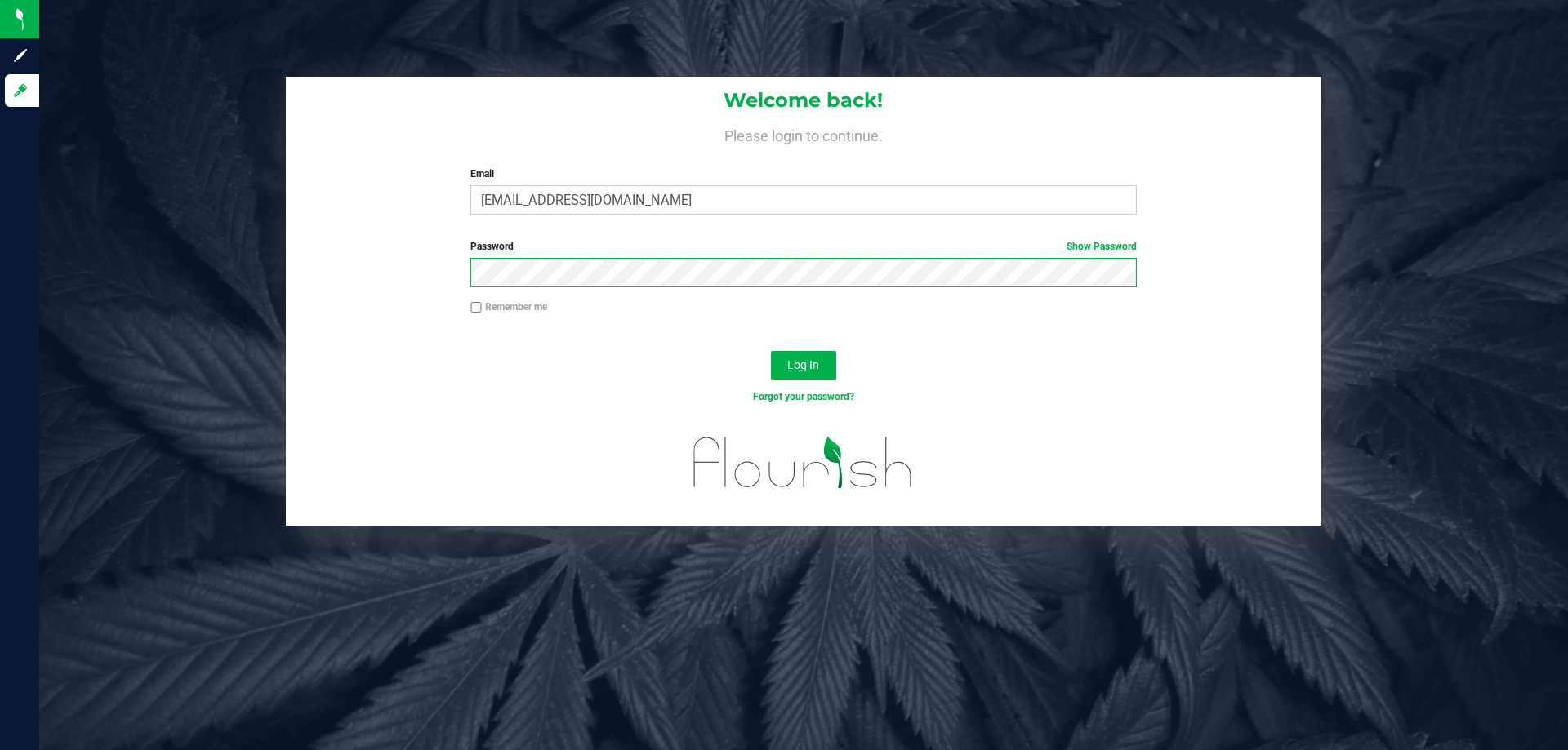
click at [771, 351] on button "Log In" at bounding box center [803, 365] width 65 height 30
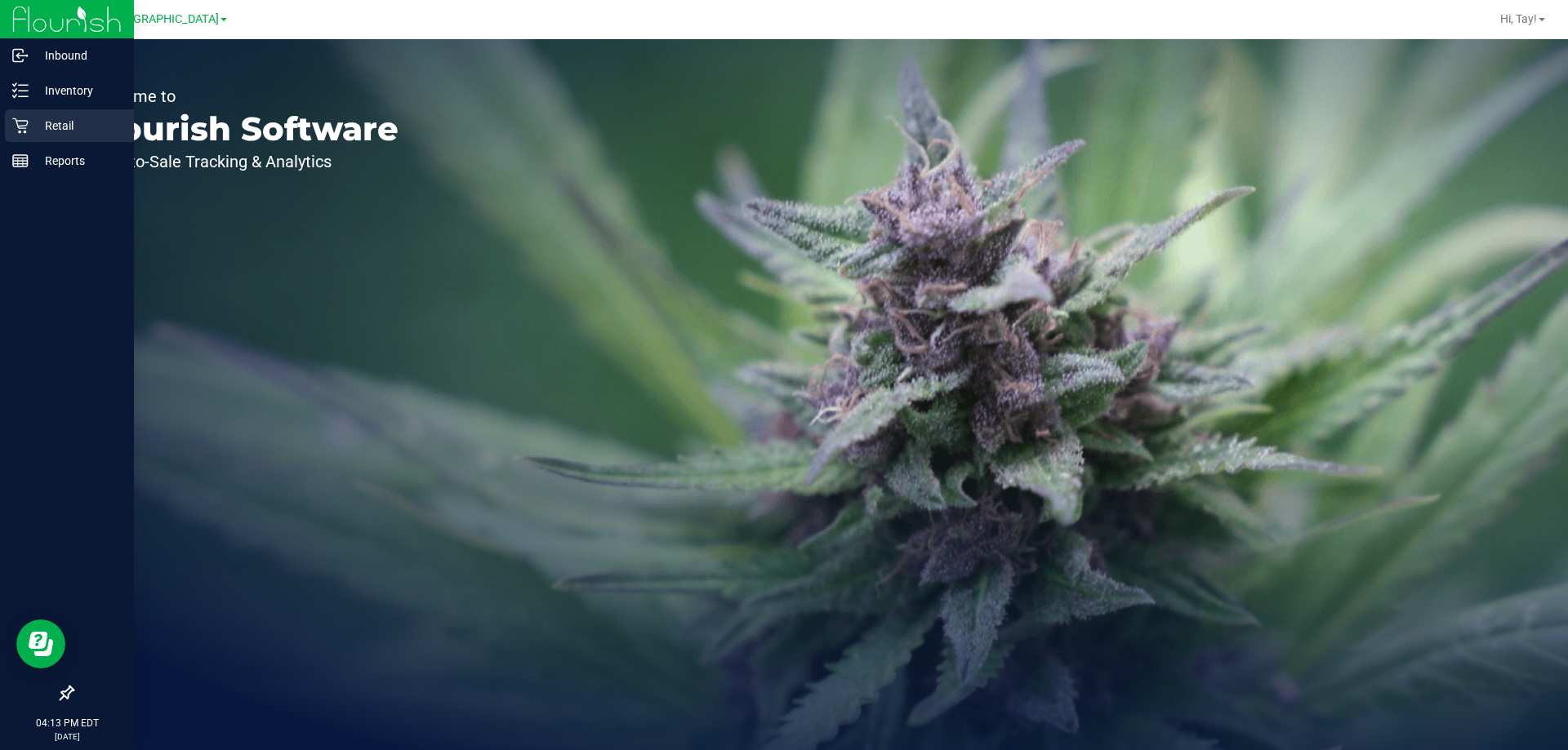
click at [33, 121] on p "Retail" at bounding box center [77, 125] width 98 height 20
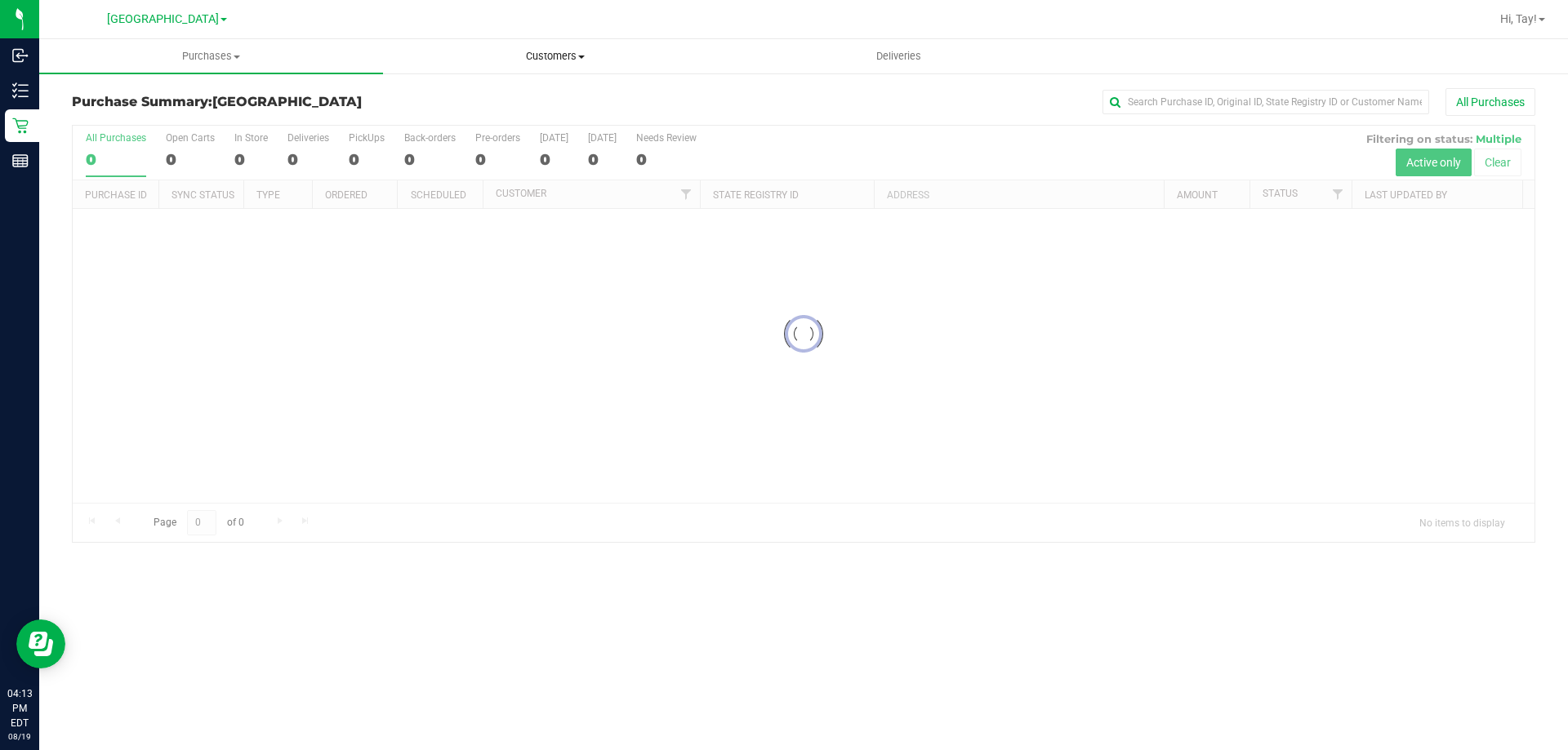
click at [543, 45] on uib-tab-heading "Customers All customers Add a new customer All physicians" at bounding box center [555, 56] width 342 height 32
click at [473, 94] on span "All customers" at bounding box center [442, 99] width 117 height 14
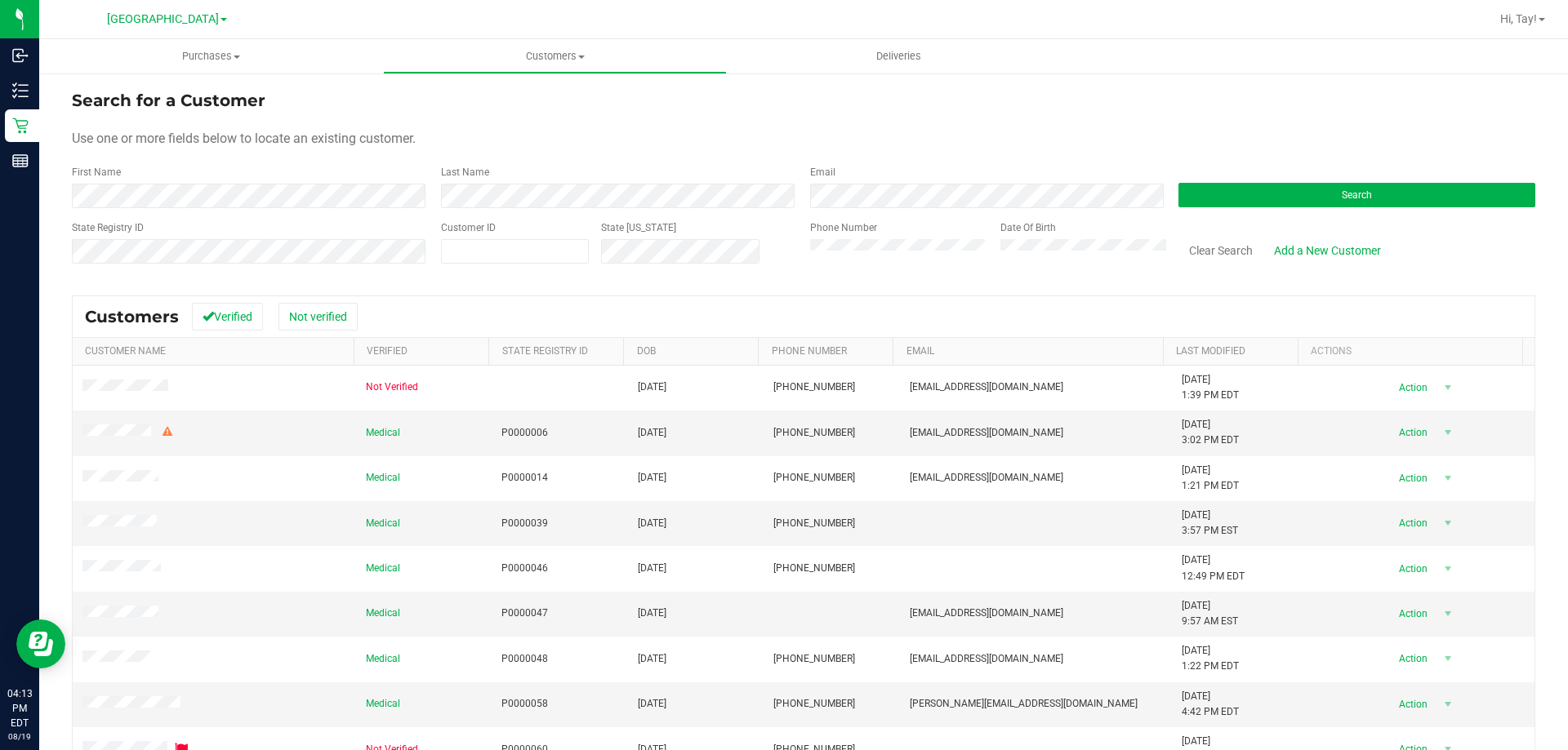
click at [467, 208] on form "Search for a Customer Use one or more fields below to locate an existing custom…" at bounding box center [804, 183] width 1463 height 190
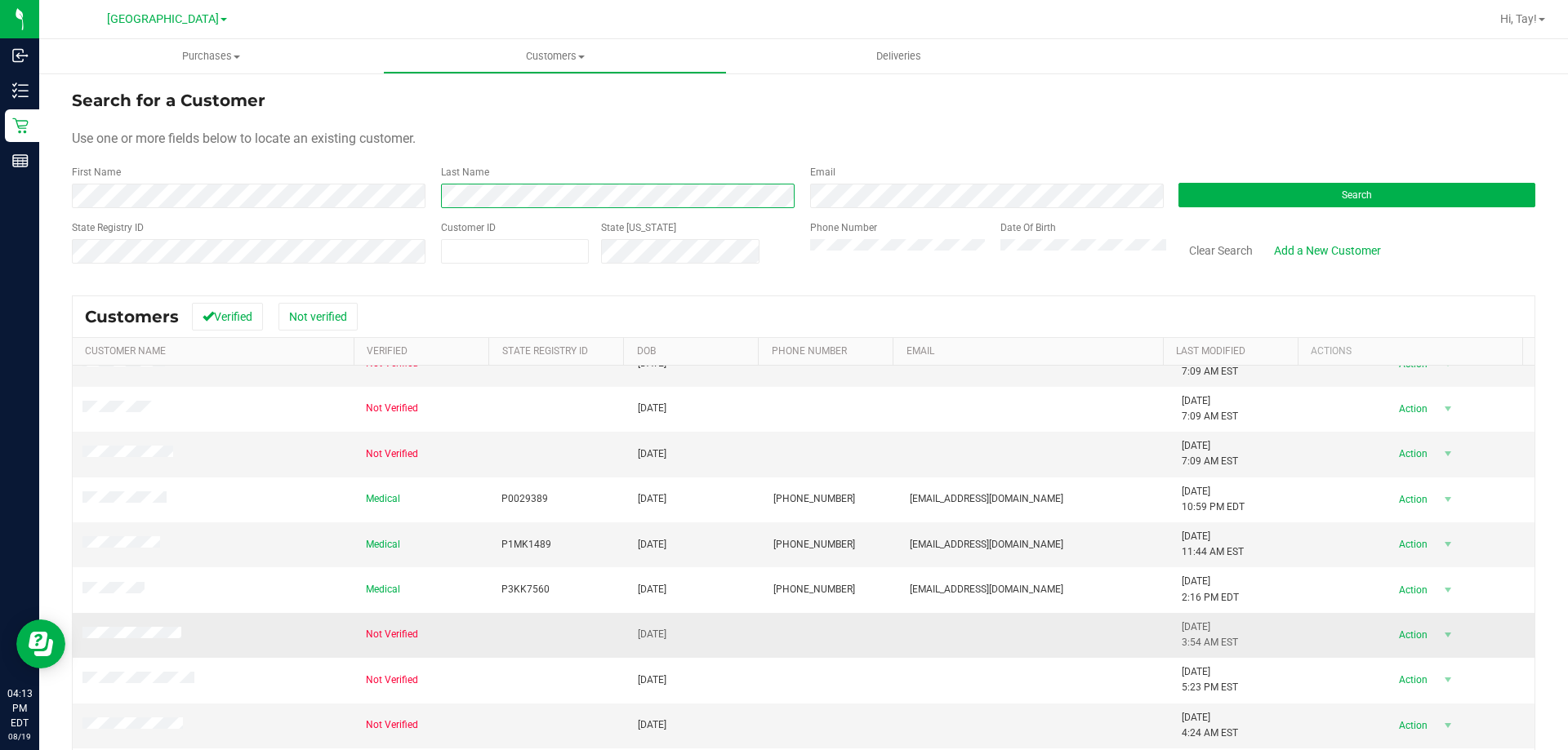
scroll to position [144, 0]
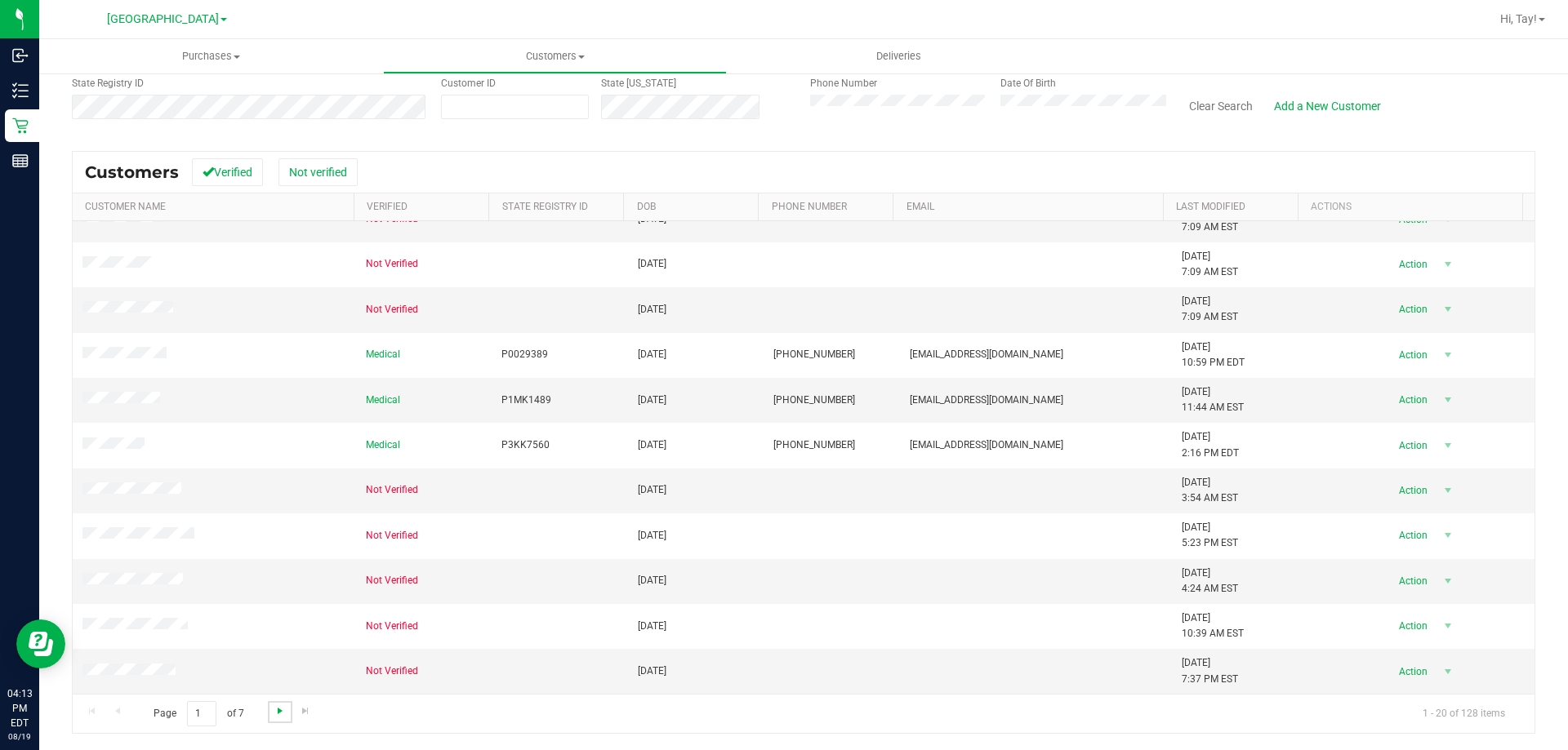
click at [274, 714] on span "Go to the next page" at bounding box center [280, 710] width 13 height 13
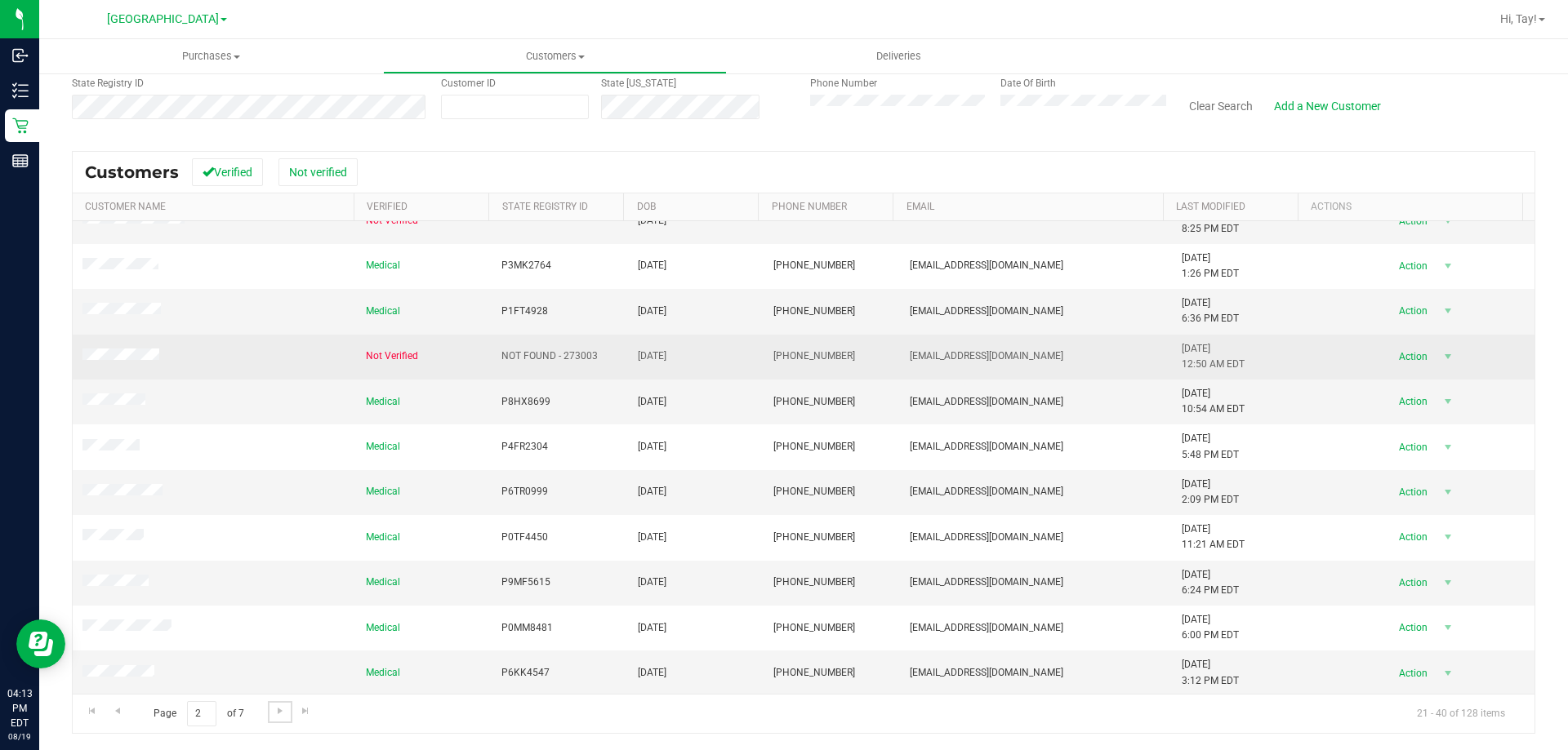
scroll to position [431, 0]
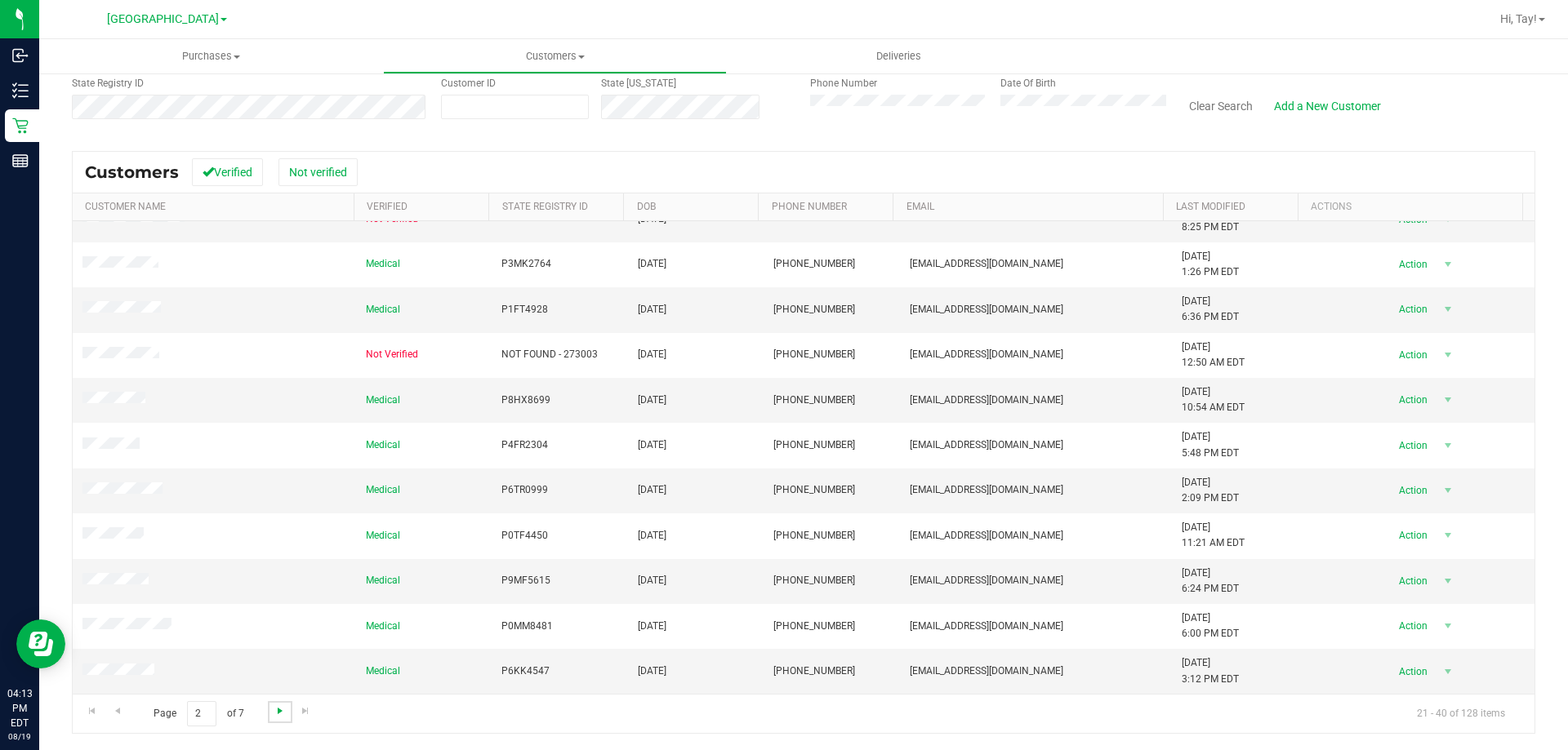
click at [280, 711] on span "Go to the next page" at bounding box center [280, 710] width 13 height 13
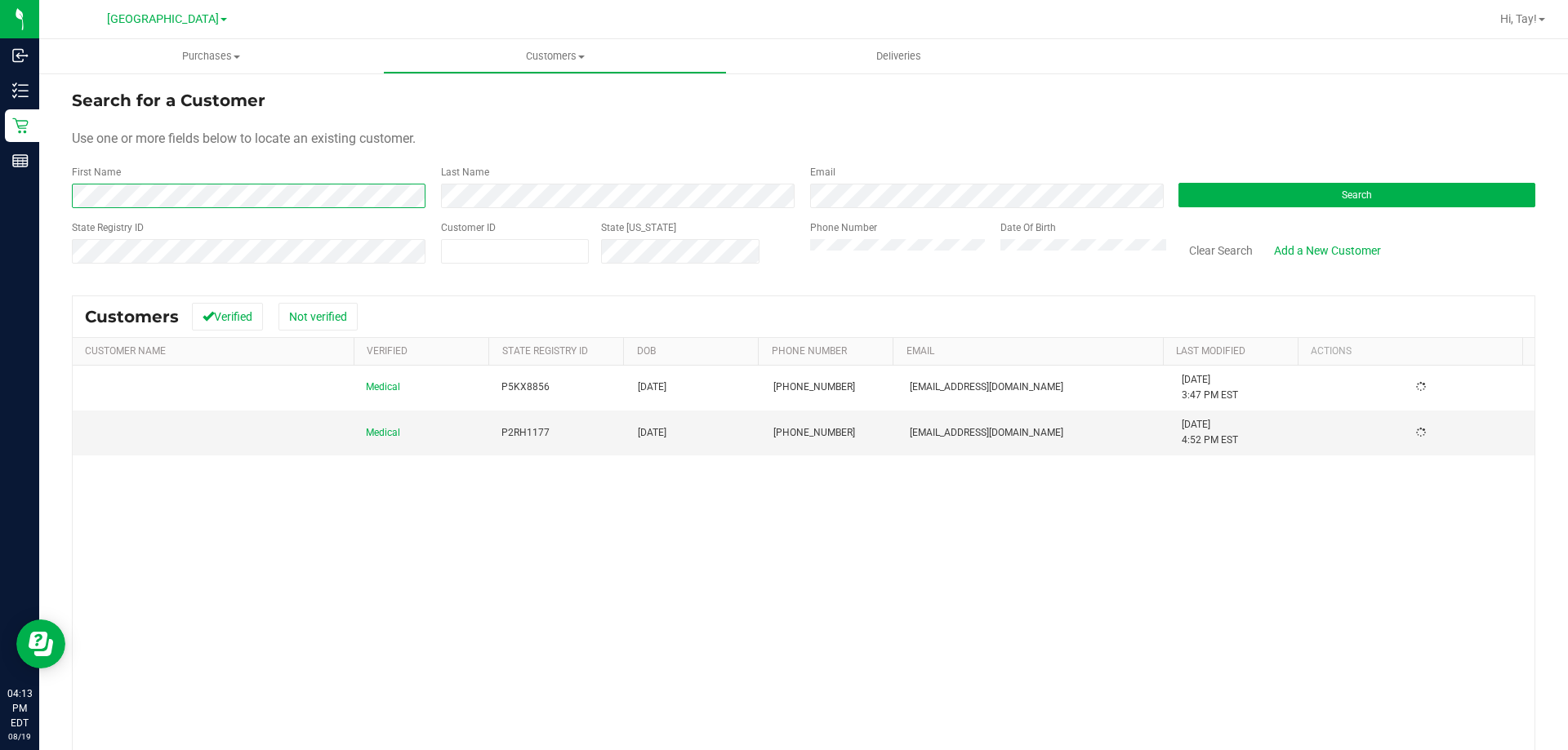
scroll to position [0, 0]
click at [727, 547] on div "Medical P5KX8856 05/10/2005 (904) 343-4628 zayleebug123@gmail.com 1/7/2024 3:47…" at bounding box center [804, 601] width 1462 height 472
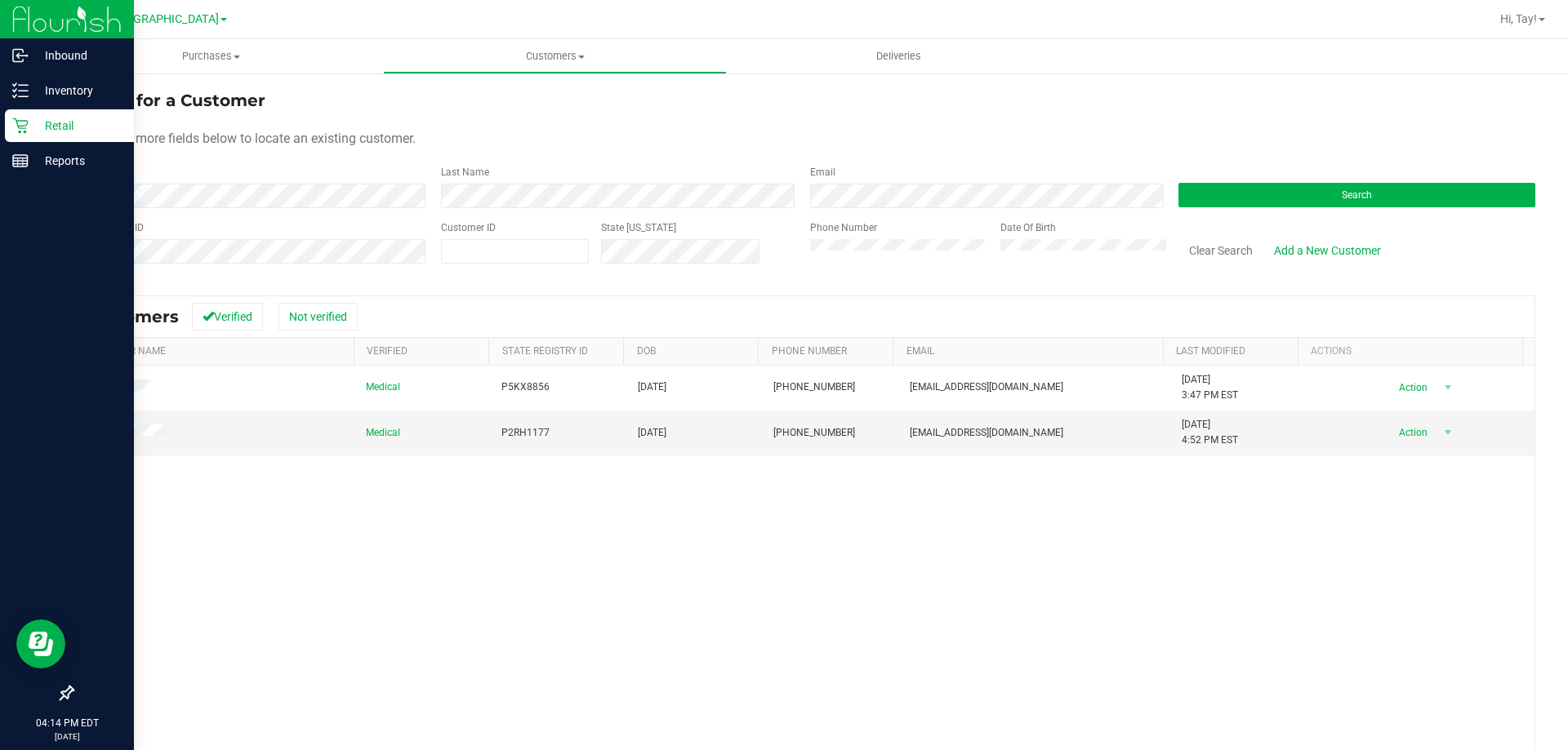
click at [73, 133] on p "Retail" at bounding box center [77, 125] width 98 height 20
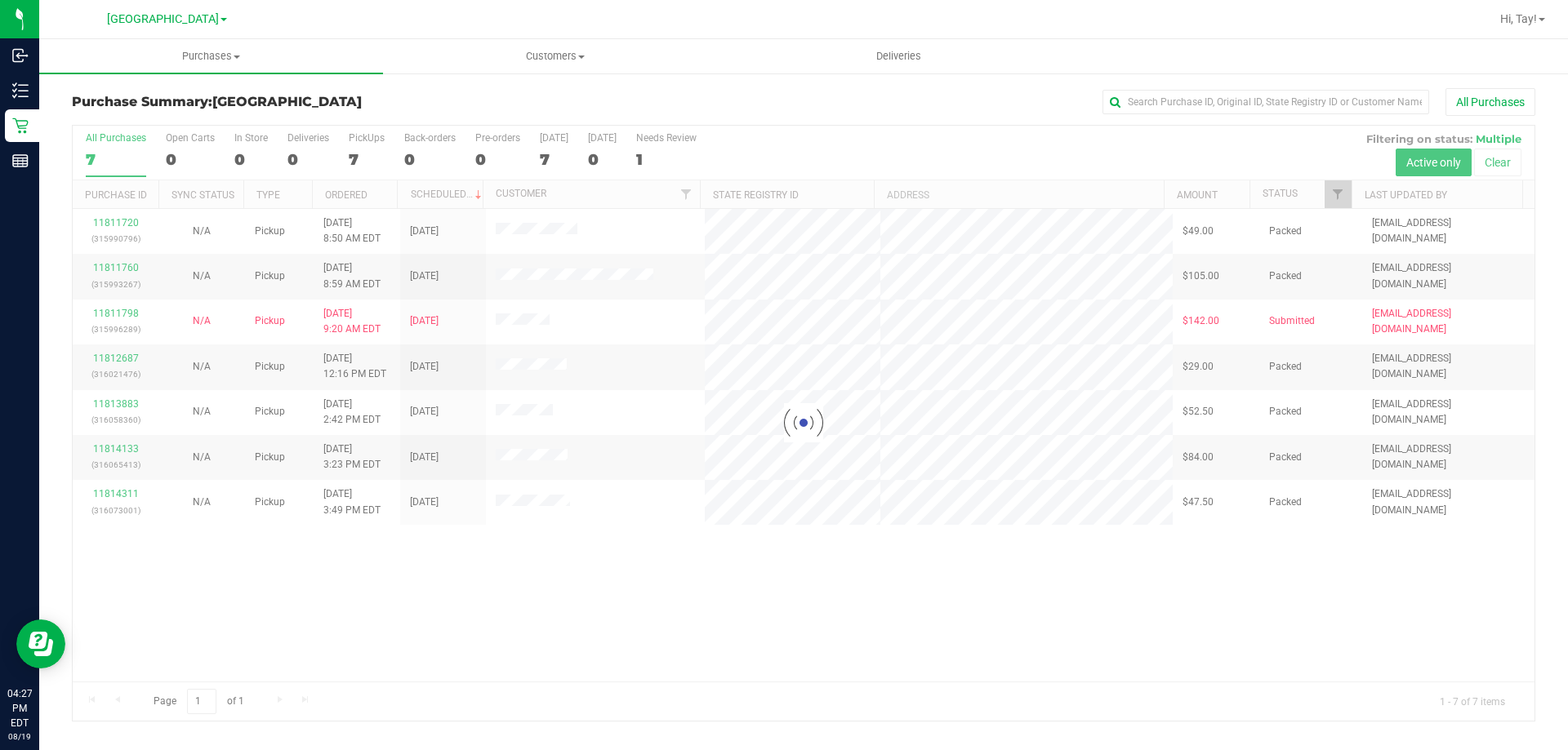
click at [646, 583] on div at bounding box center [804, 423] width 1462 height 595
